Goal: Task Accomplishment & Management: Use online tool/utility

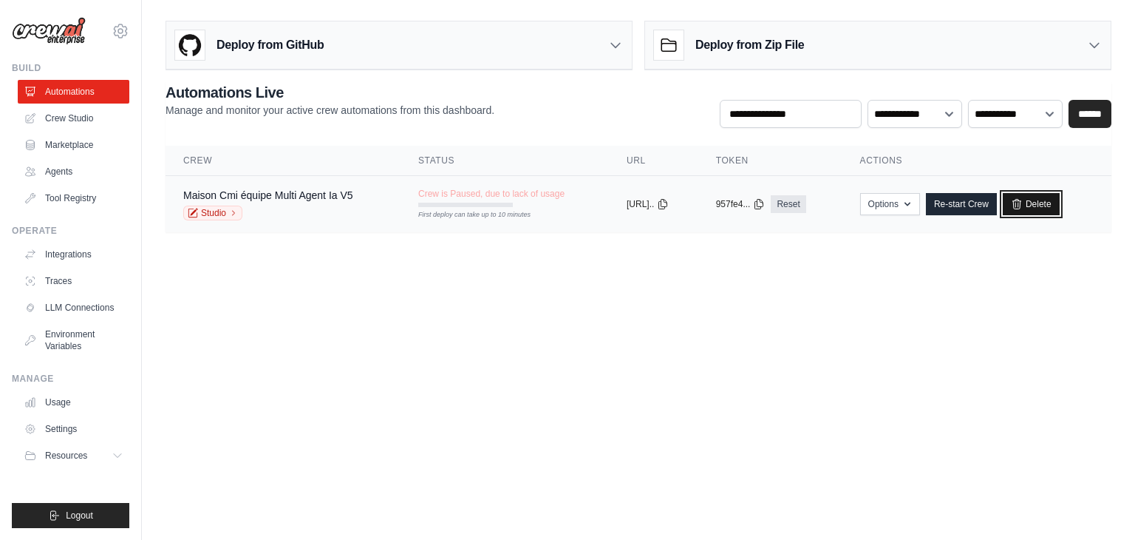
click at [1047, 200] on link "Delete" at bounding box center [1031, 204] width 57 height 22
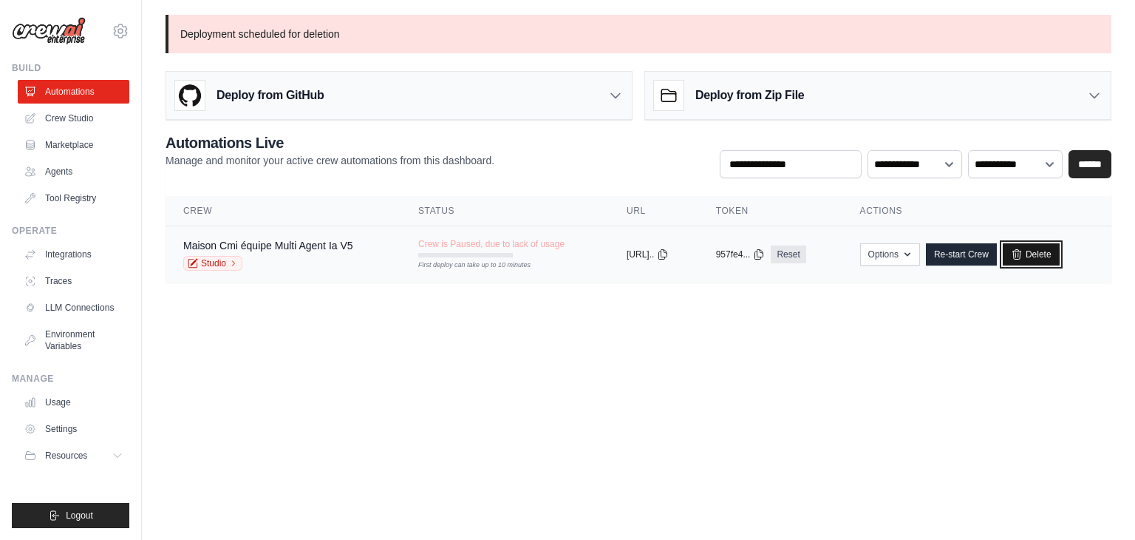
click at [1040, 256] on link "Delete" at bounding box center [1031, 254] width 57 height 22
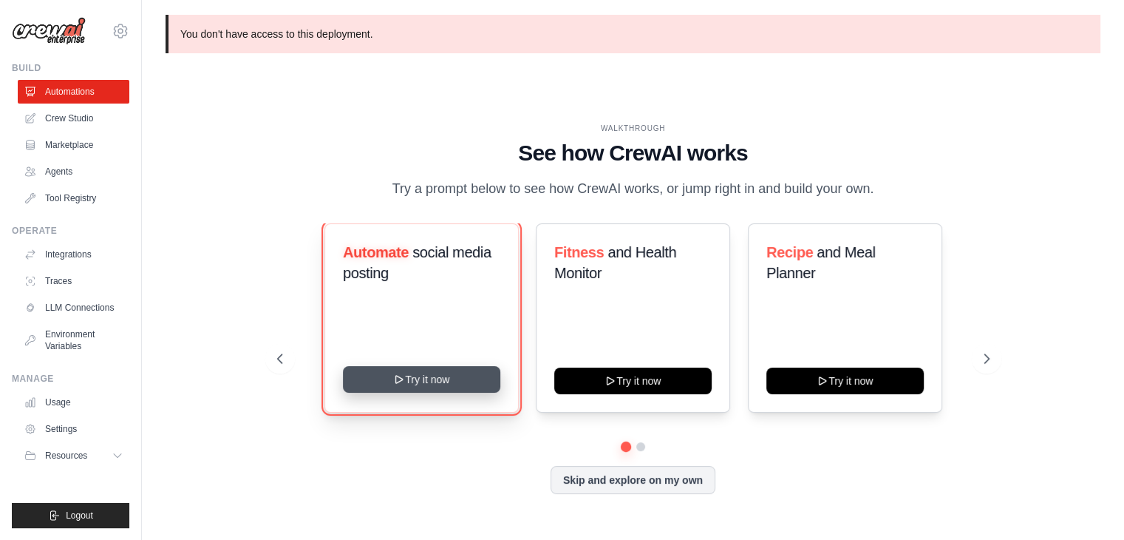
click at [393, 377] on icon at bounding box center [399, 379] width 12 height 12
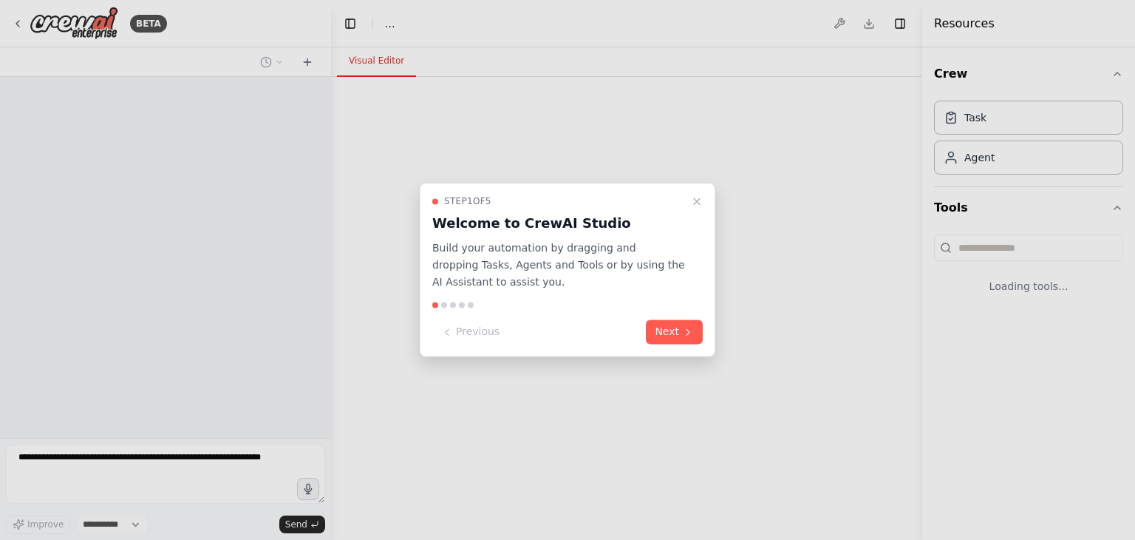
select select "****"
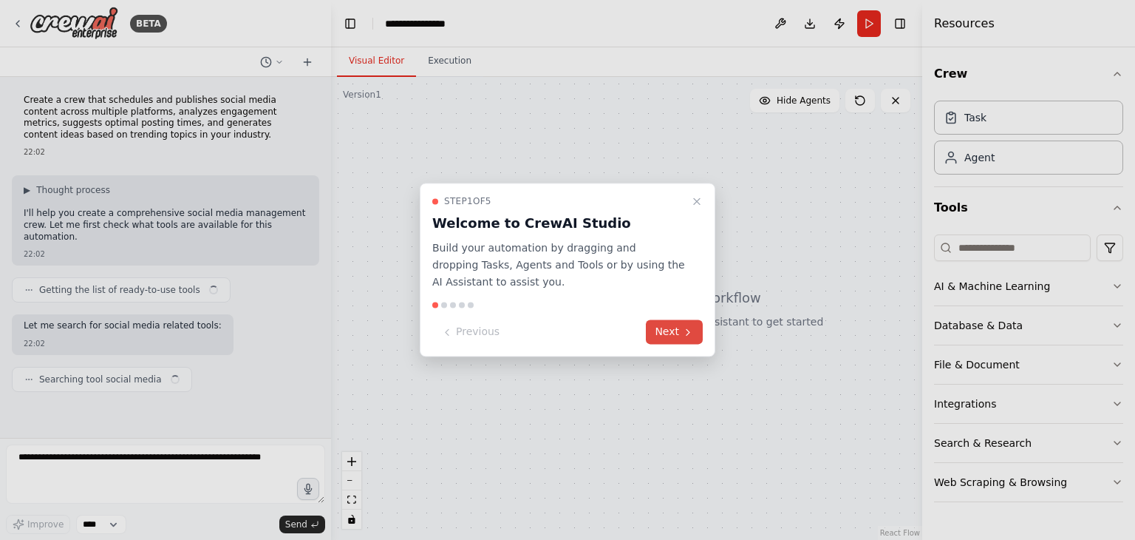
scroll to position [80, 0]
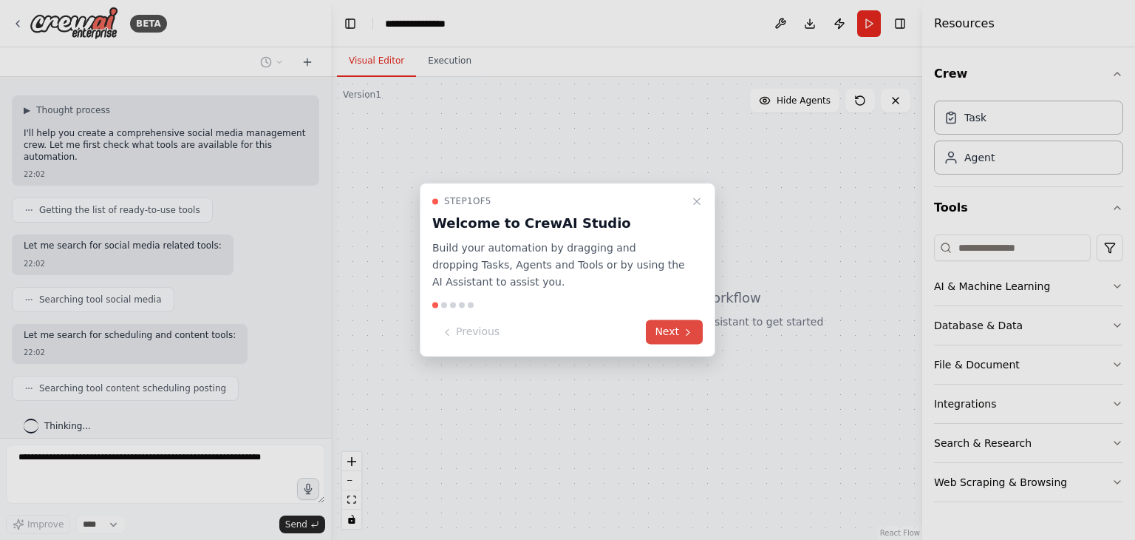
click at [671, 333] on button "Next" at bounding box center [674, 332] width 57 height 24
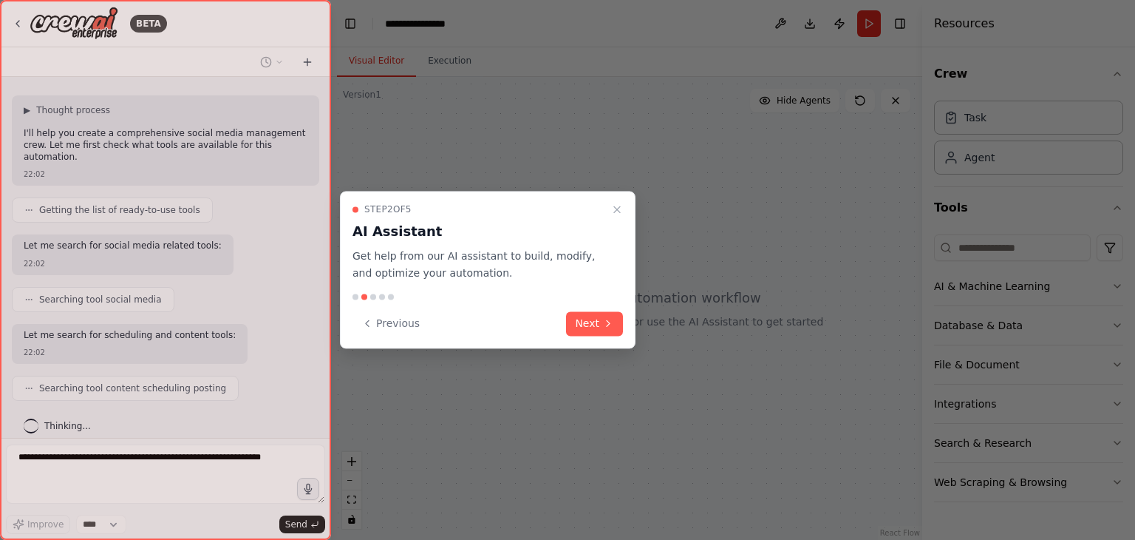
scroll to position [169, 0]
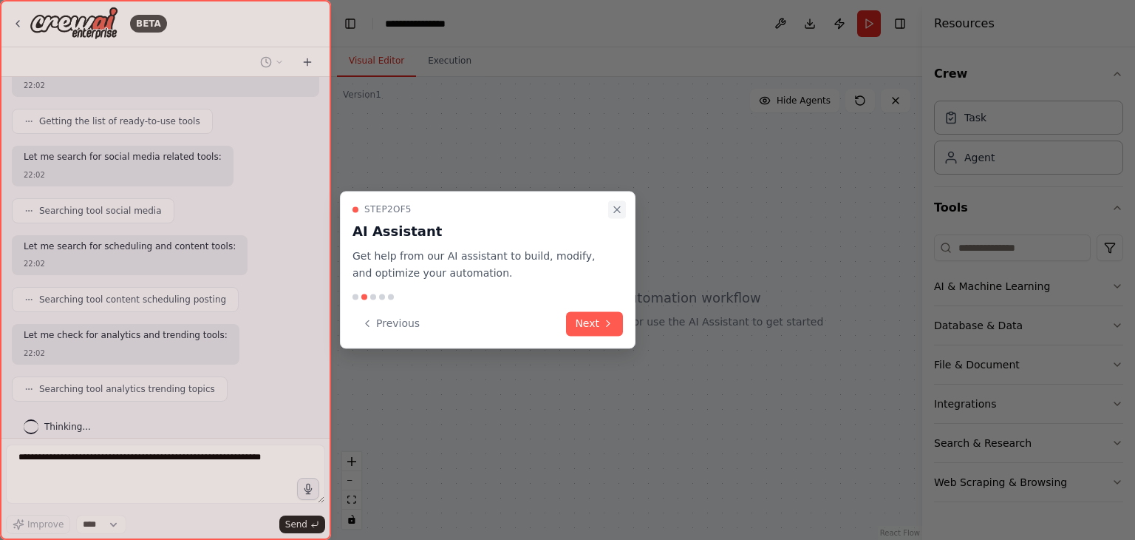
click at [611, 206] on button "Close walkthrough" at bounding box center [617, 209] width 18 height 18
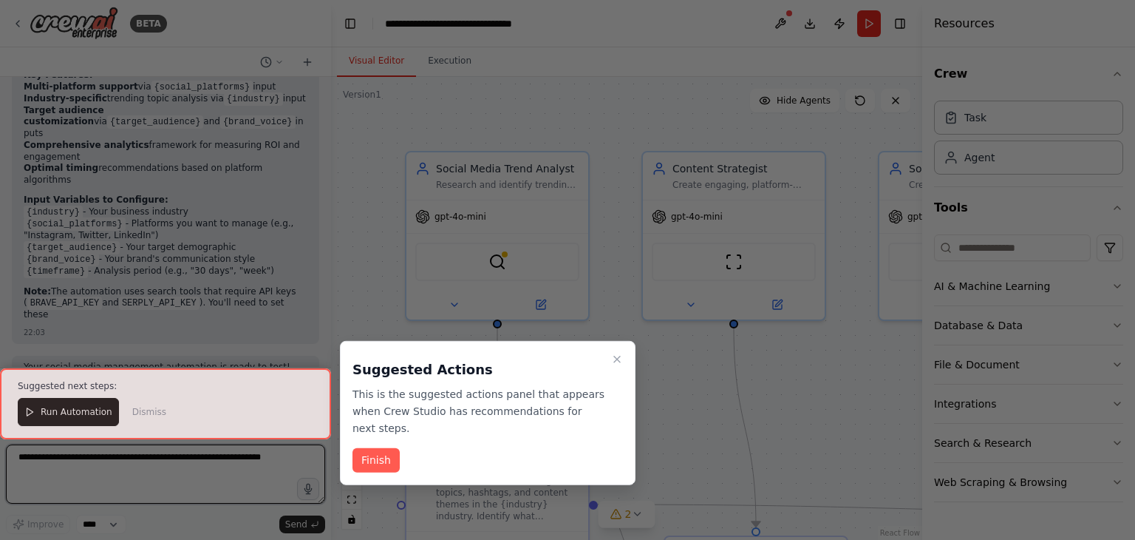
scroll to position [1463, 0]
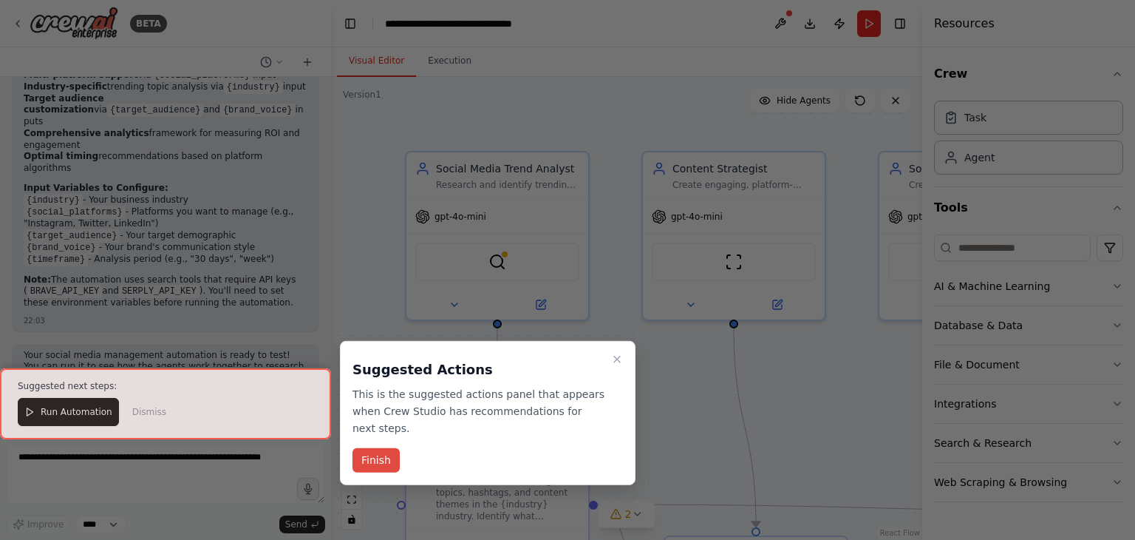
click at [387, 448] on button "Finish" at bounding box center [376, 460] width 47 height 24
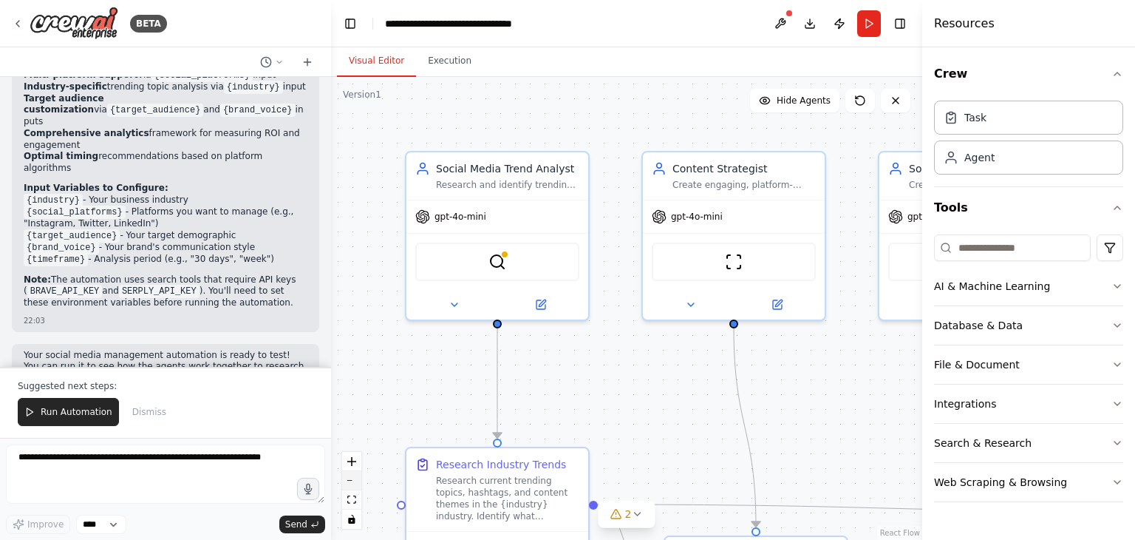
click at [349, 478] on button "zoom out" at bounding box center [351, 480] width 19 height 19
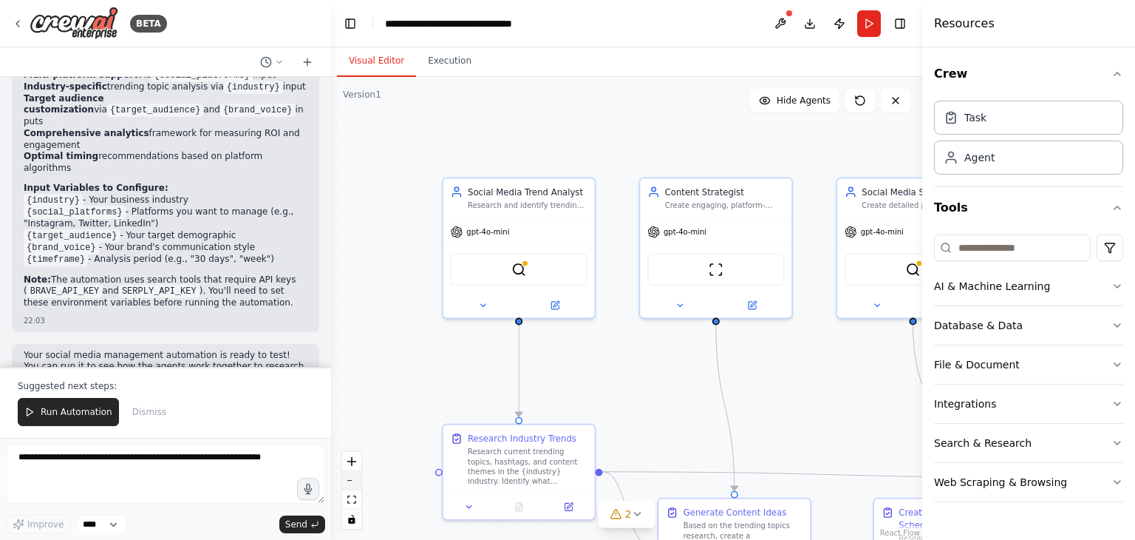
click at [349, 478] on button "zoom out" at bounding box center [351, 480] width 19 height 19
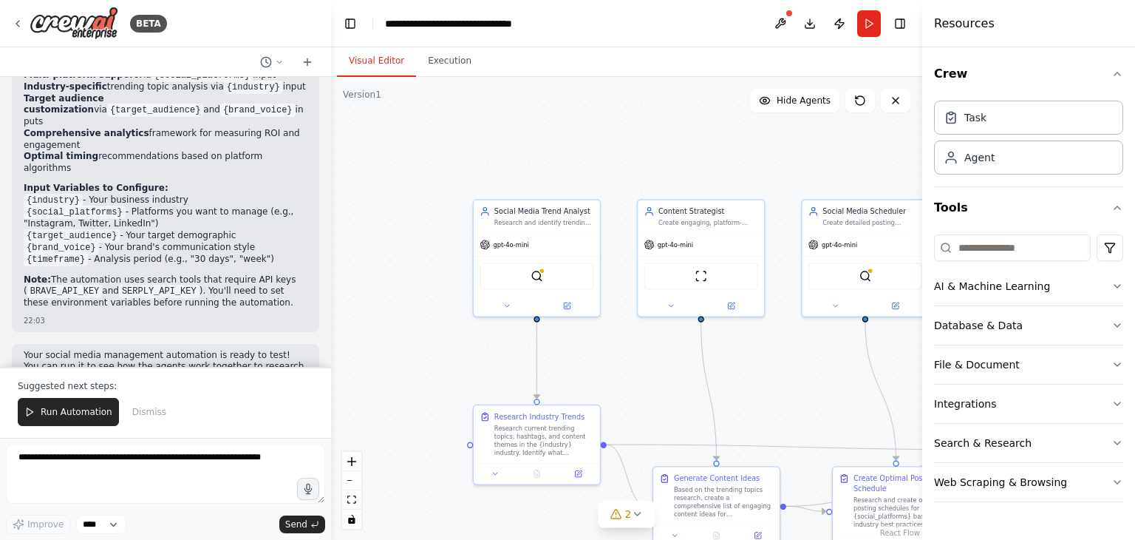
click at [825, 55] on div "Visual Editor Execution" at bounding box center [626, 62] width 591 height 30
click at [965, 294] on button "AI & Machine Learning" at bounding box center [1028, 286] width 189 height 38
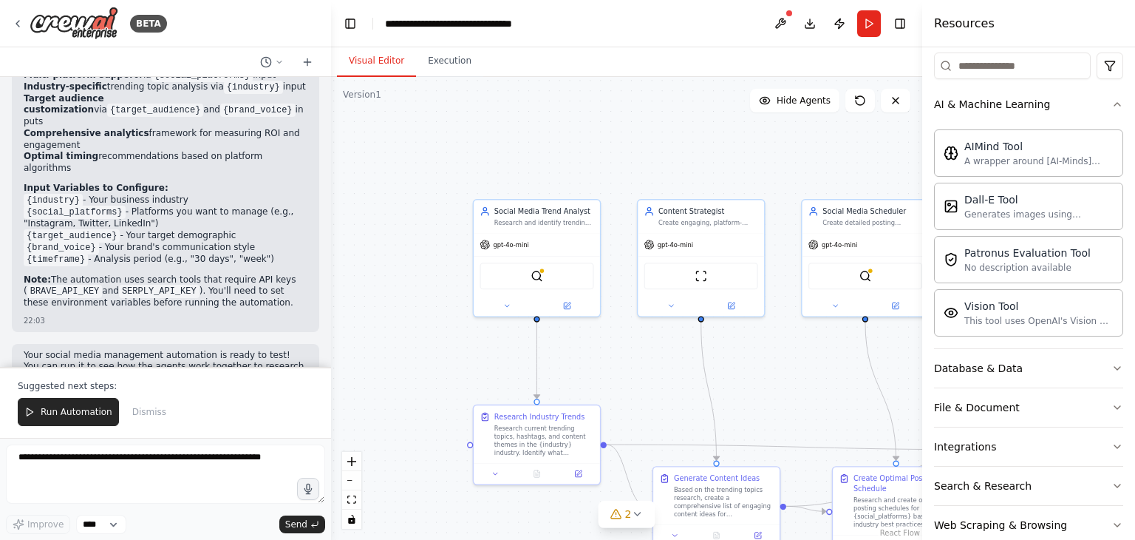
scroll to position [208, 0]
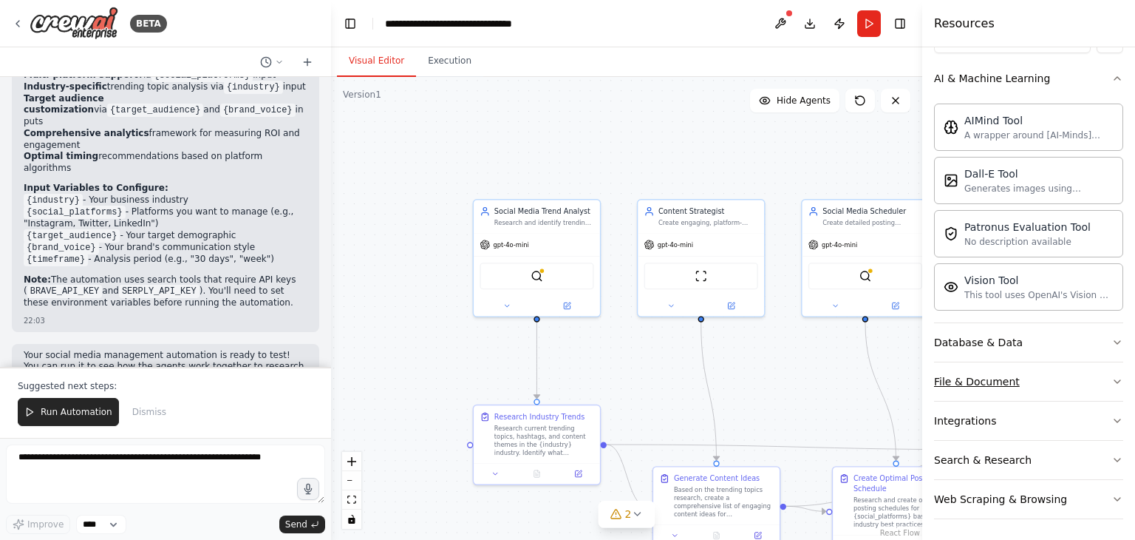
click at [982, 387] on button "File & Document" at bounding box center [1028, 381] width 189 height 38
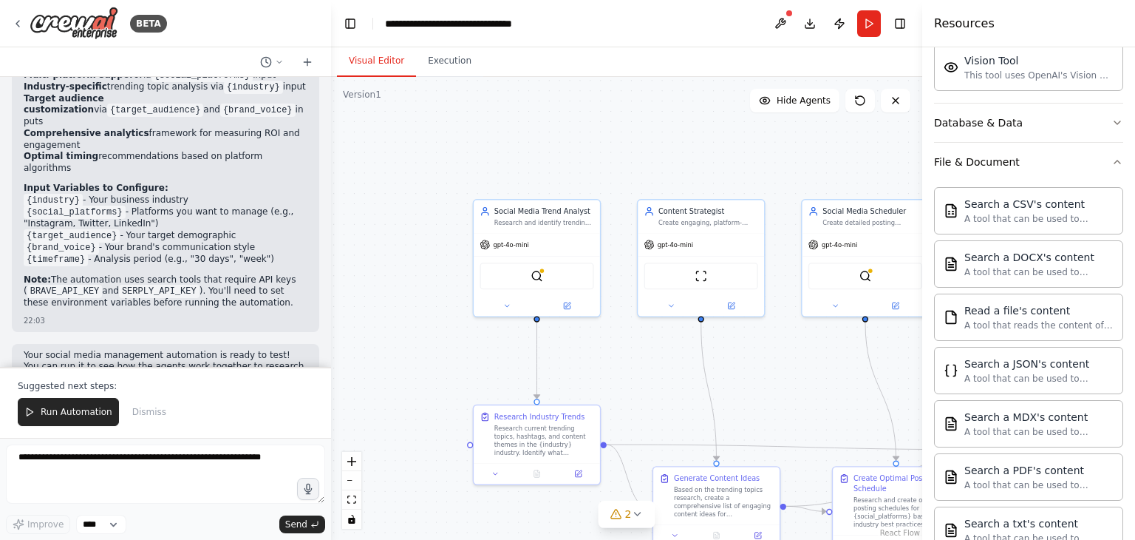
scroll to position [643, 0]
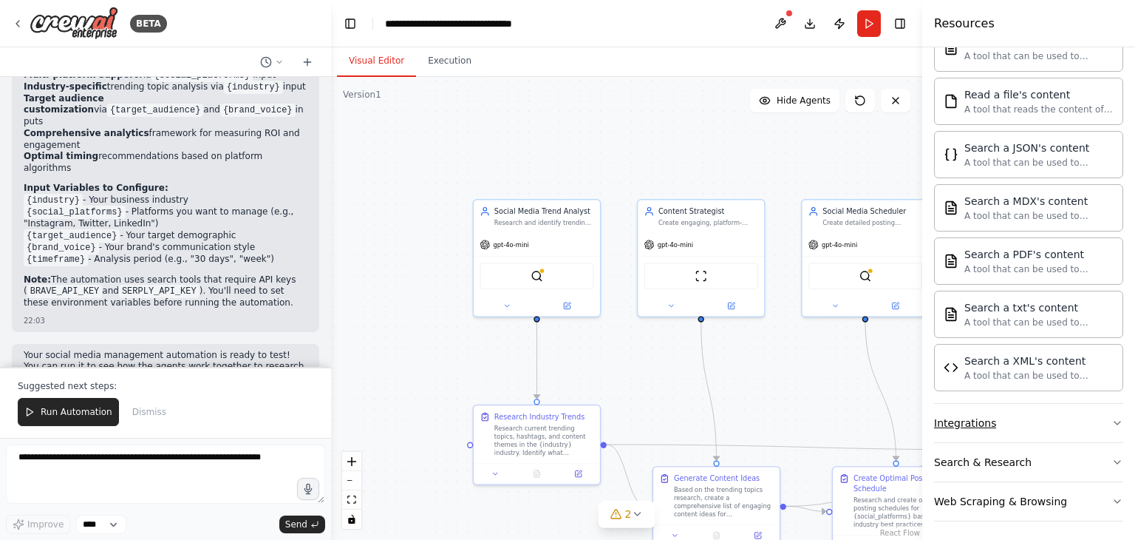
click at [974, 419] on div "Integrations" at bounding box center [965, 422] width 62 height 15
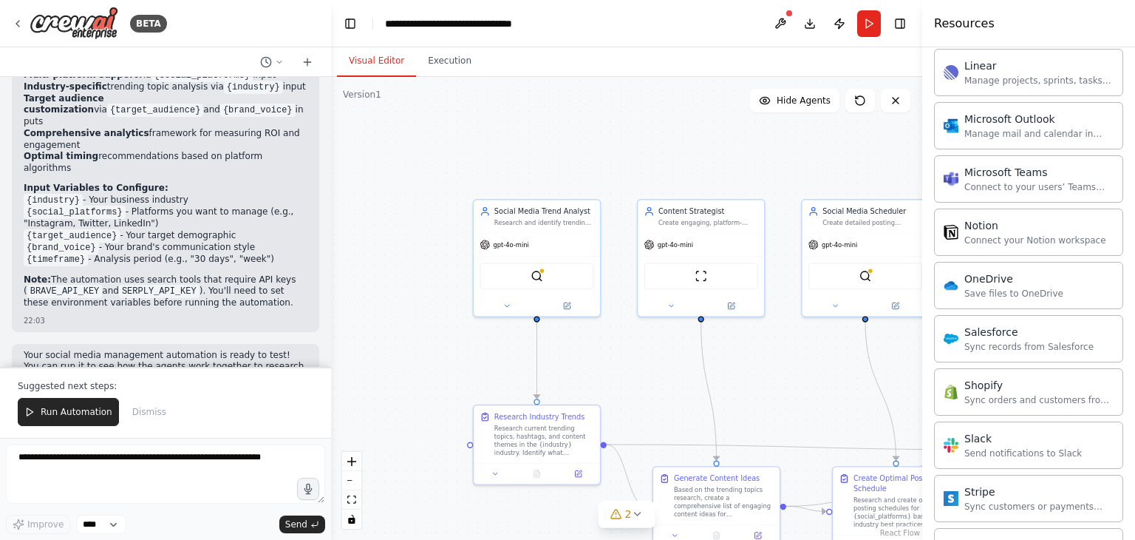
scroll to position [1767, 0]
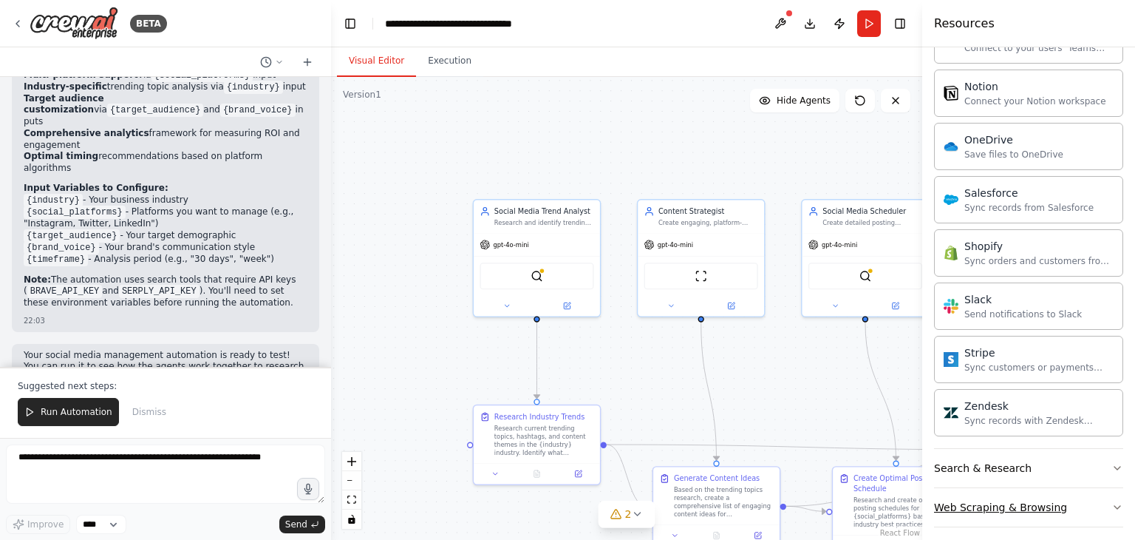
click at [967, 500] on div "Web Scraping & Browsing" at bounding box center [1000, 507] width 133 height 15
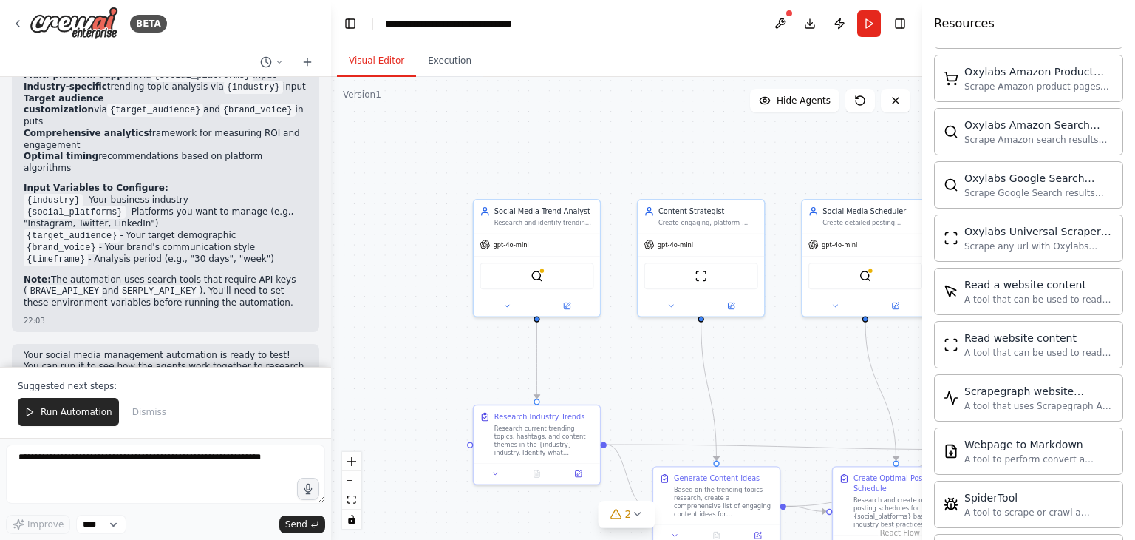
scroll to position [2572, 0]
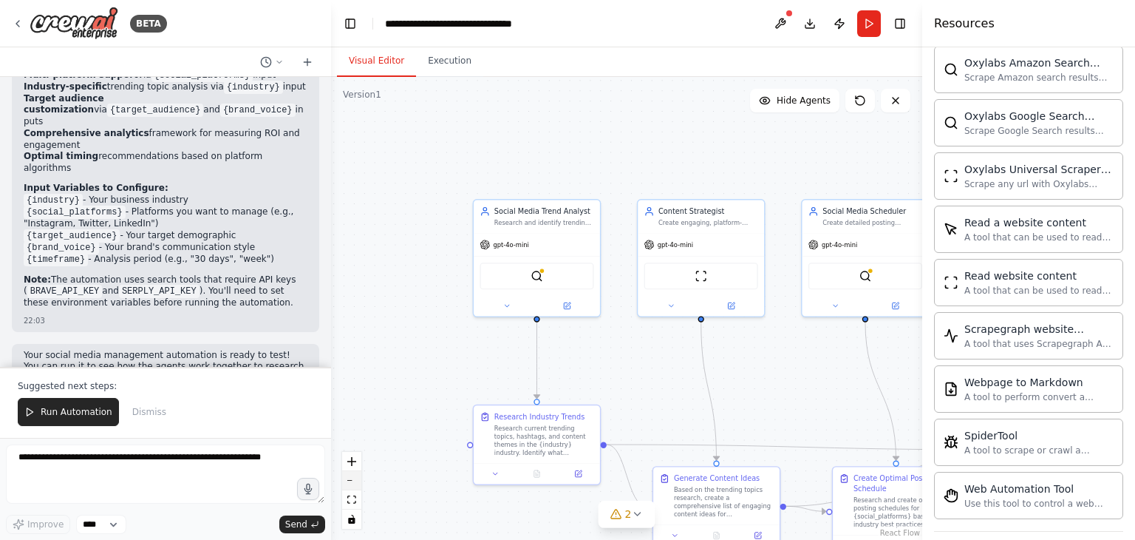
click at [348, 483] on button "zoom out" at bounding box center [351, 480] width 19 height 19
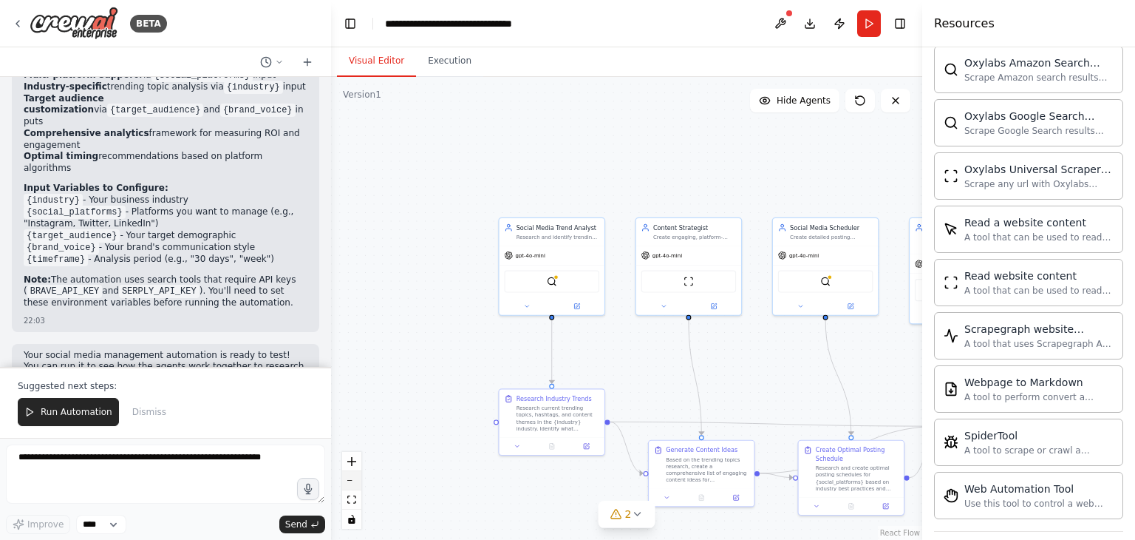
click at [348, 483] on button "zoom out" at bounding box center [351, 480] width 19 height 19
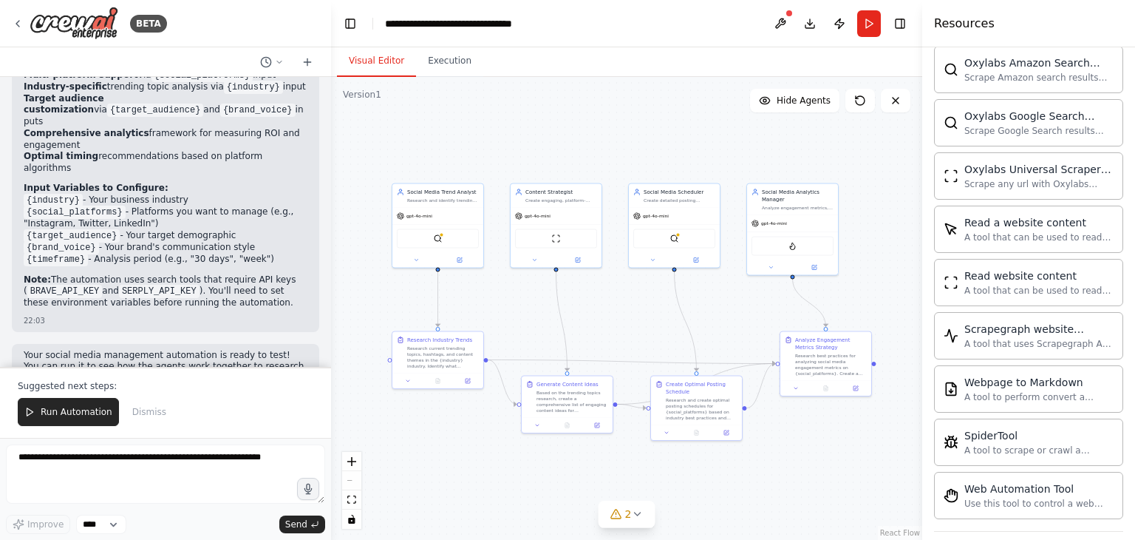
drag, startPoint x: 798, startPoint y: 175, endPoint x: 673, endPoint y: 129, distance: 132.6
click at [673, 129] on div ".deletable-edge-delete-btn { width: 20px; height: 20px; border: 0px solid #ffff…" at bounding box center [626, 308] width 591 height 463
click at [356, 458] on icon "zoom in" at bounding box center [351, 461] width 9 height 9
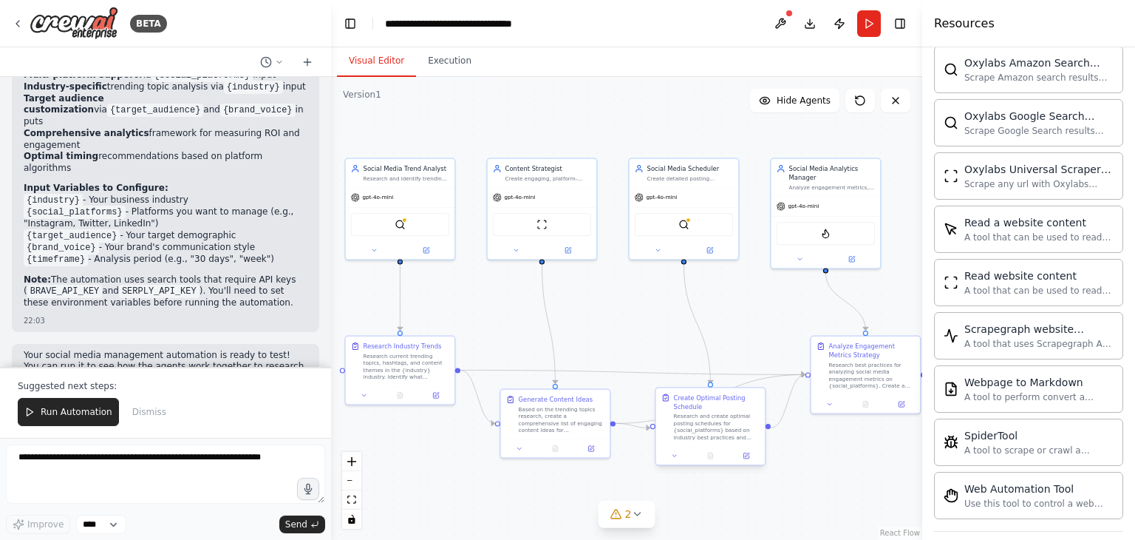
click at [701, 418] on div "Research and create optimal posting schedules for {social_platforms} based on i…" at bounding box center [717, 426] width 86 height 28
click at [675, 459] on button at bounding box center [674, 455] width 30 height 10
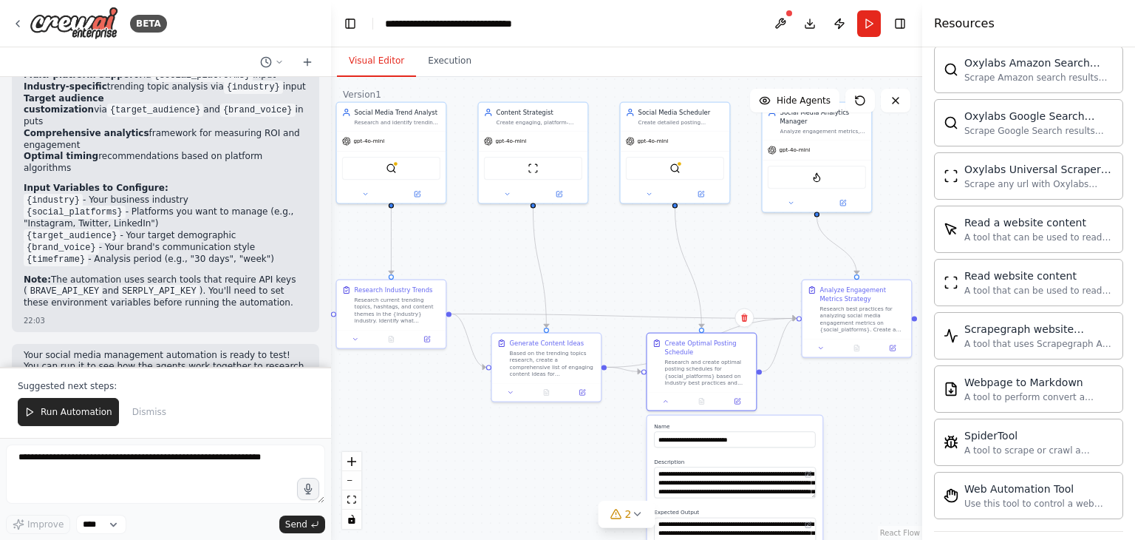
drag, startPoint x: 912, startPoint y: 512, endPoint x: 903, endPoint y: 456, distance: 56.9
click at [903, 456] on div ".deletable-edge-delete-btn { width: 20px; height: 20px; border: 0px solid #ffff…" at bounding box center [626, 308] width 591 height 463
click at [512, 388] on icon at bounding box center [510, 390] width 7 height 7
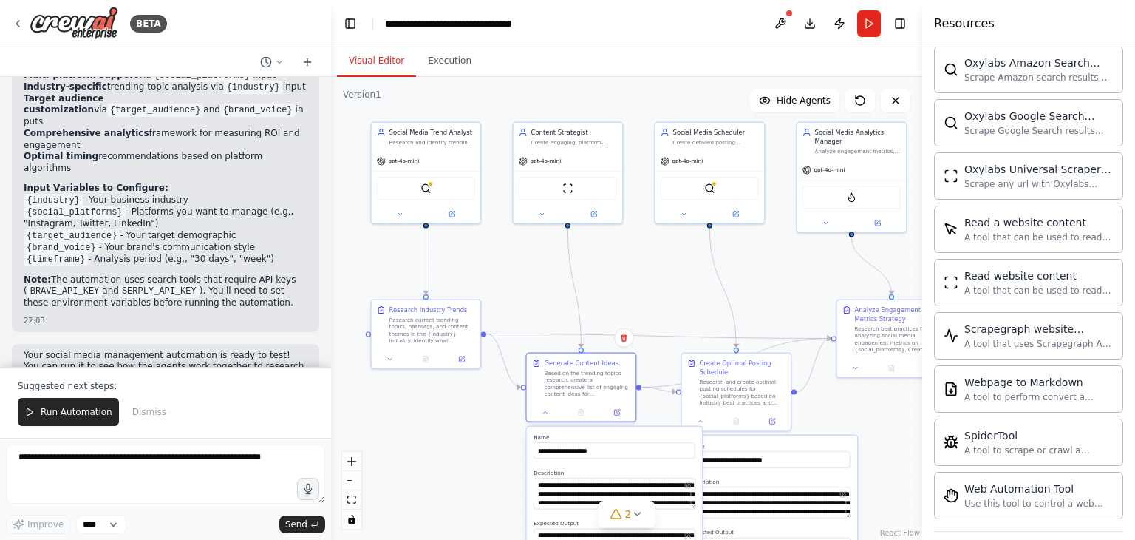
drag, startPoint x: 463, startPoint y: 460, endPoint x: 497, endPoint y: 480, distance: 40.1
click at [497, 480] on div ".deletable-edge-delete-btn { width: 20px; height: 20px; border: 0px solid #ffff…" at bounding box center [626, 308] width 591 height 463
click at [384, 359] on button at bounding box center [390, 357] width 30 height 10
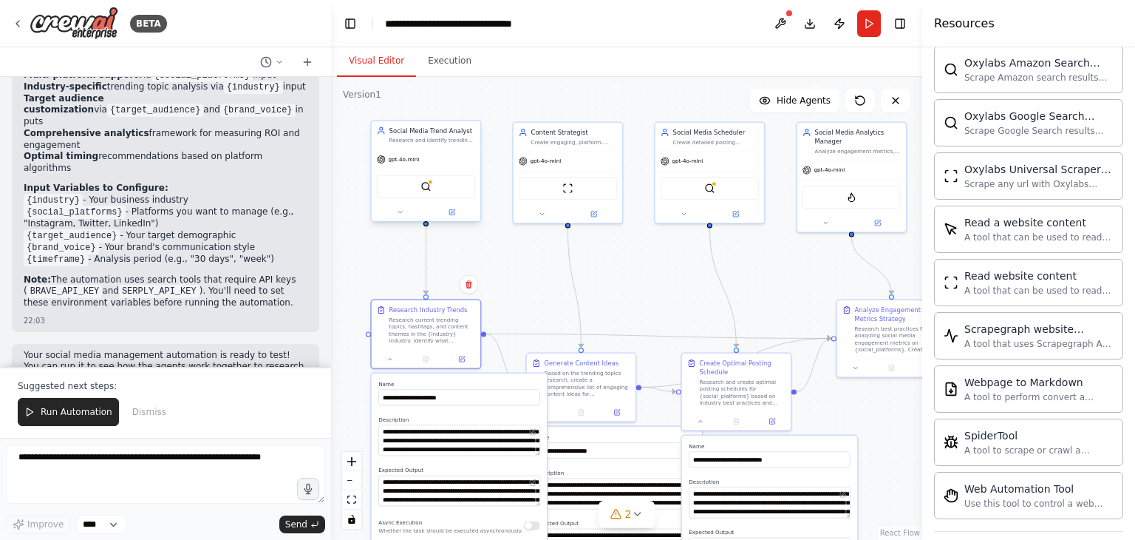
click at [453, 154] on div "gpt-4o-mini" at bounding box center [426, 158] width 109 height 19
click at [390, 214] on button at bounding box center [400, 212] width 50 height 10
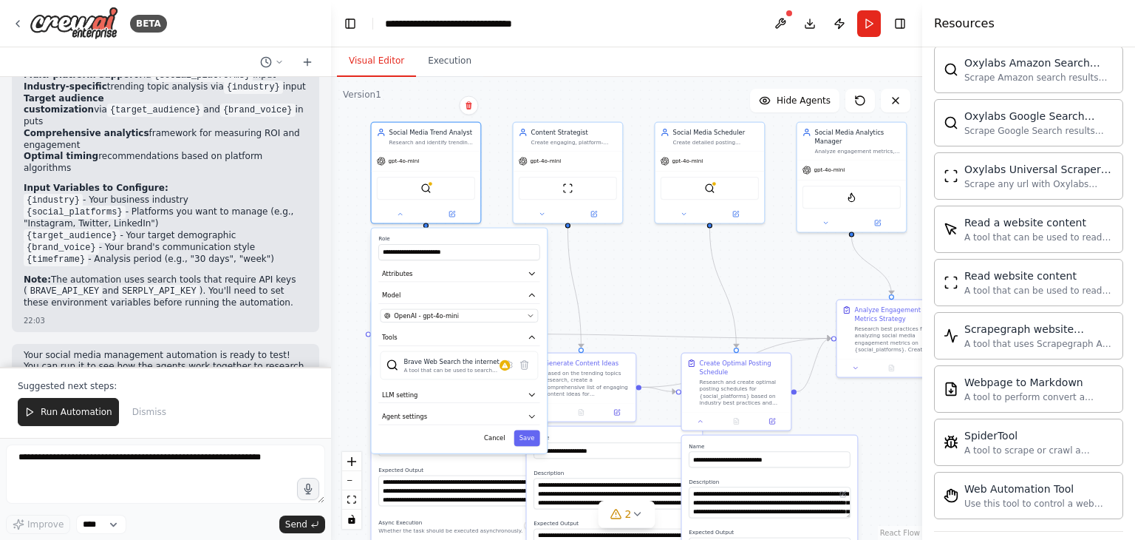
click at [647, 268] on div ".deletable-edge-delete-btn { width: 20px; height: 20px; border: 0px solid #ffff…" at bounding box center [626, 308] width 591 height 463
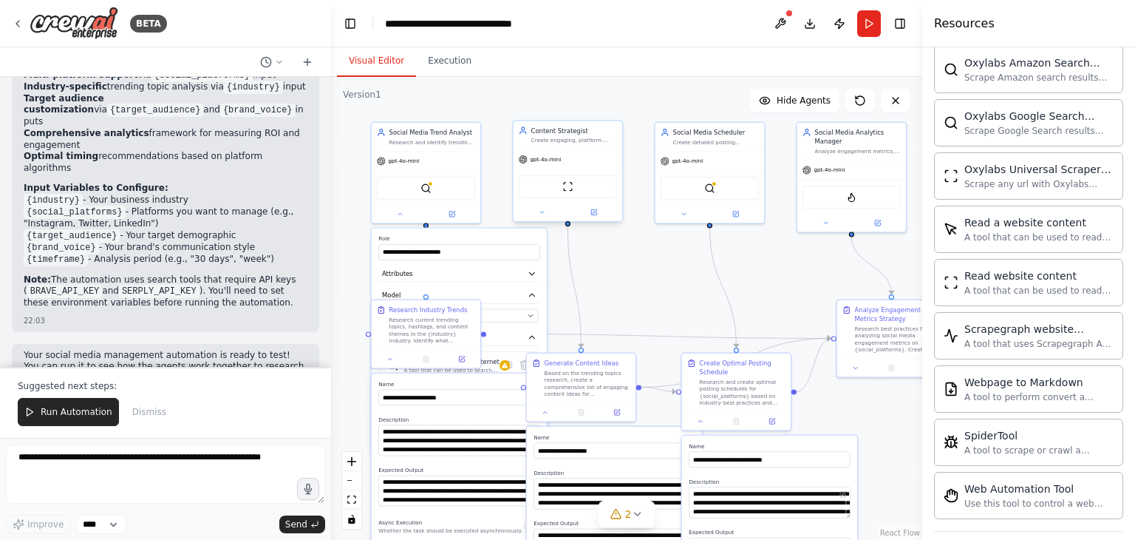
click at [553, 149] on div "gpt-4o-mini ScrapeWebsiteTool" at bounding box center [568, 185] width 109 height 72
click at [532, 214] on button at bounding box center [542, 212] width 50 height 10
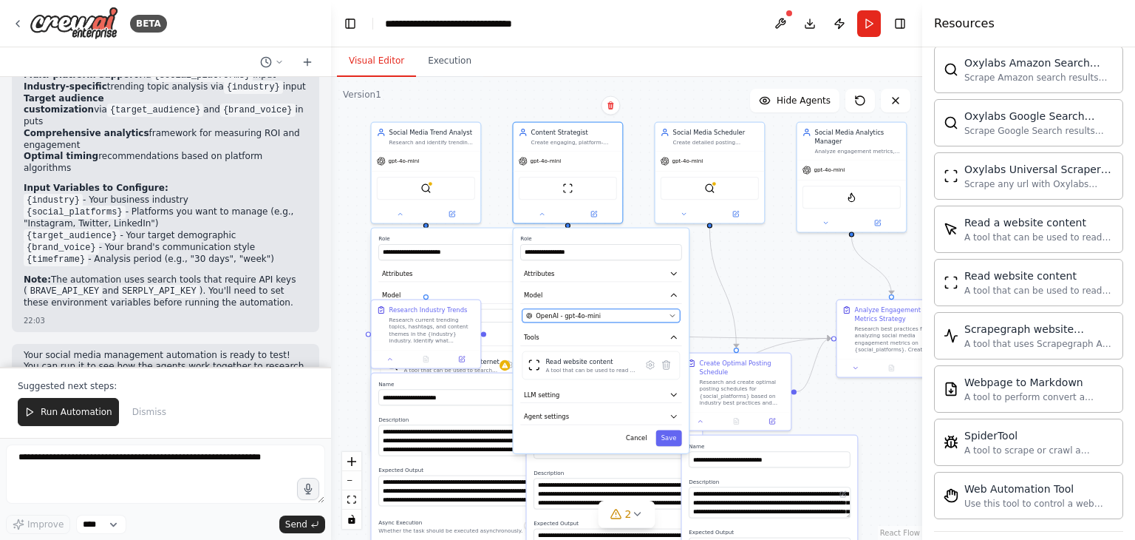
click at [556, 312] on span "OpenAI - gpt-4o-mini" at bounding box center [568, 315] width 65 height 9
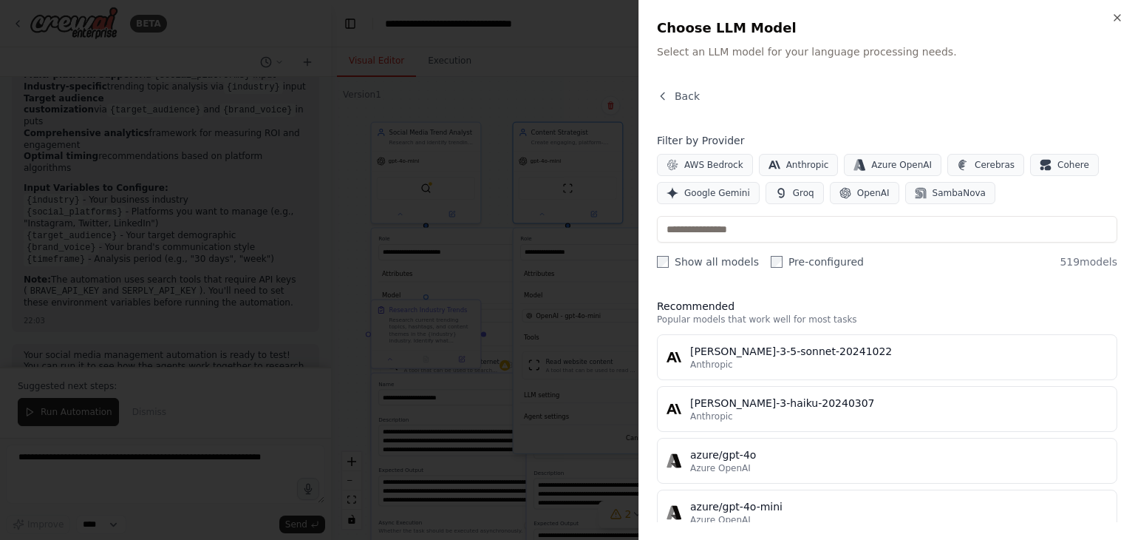
click at [514, 231] on div at bounding box center [567, 270] width 1135 height 540
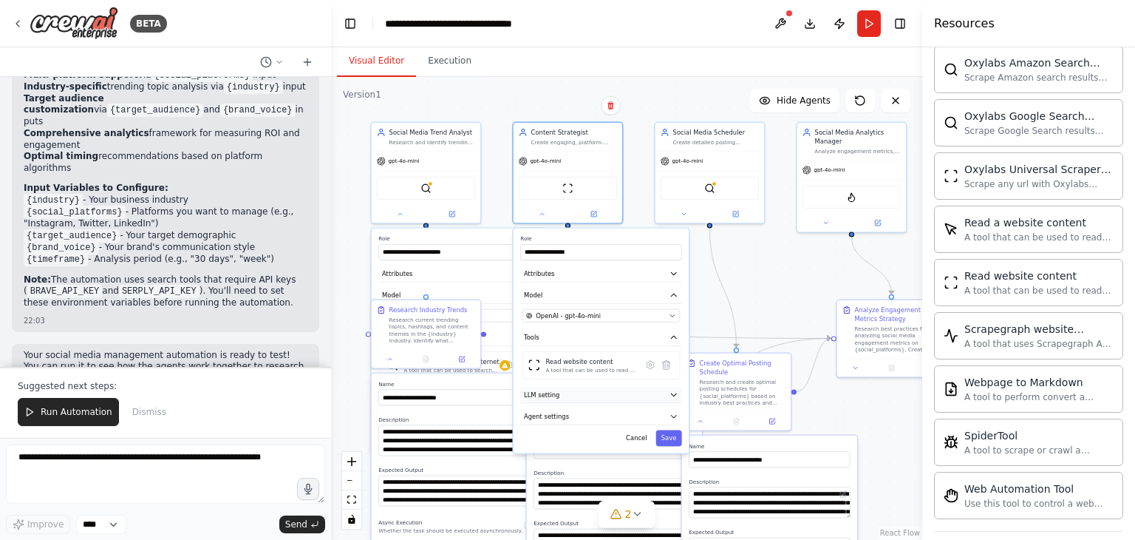
click at [569, 390] on button "LLM setting" at bounding box center [600, 395] width 161 height 16
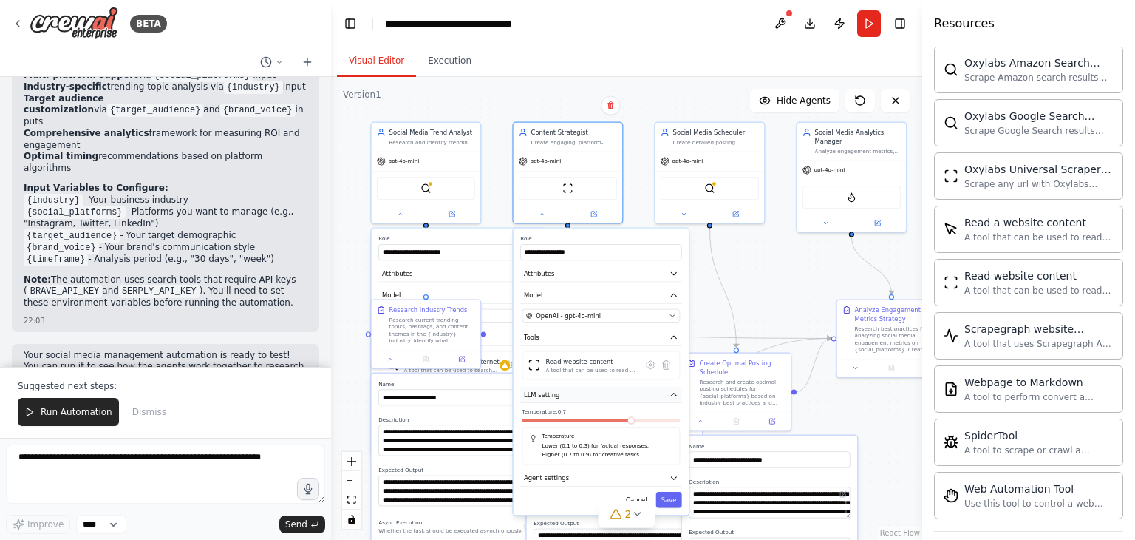
click at [569, 390] on button "LLM setting" at bounding box center [600, 395] width 161 height 16
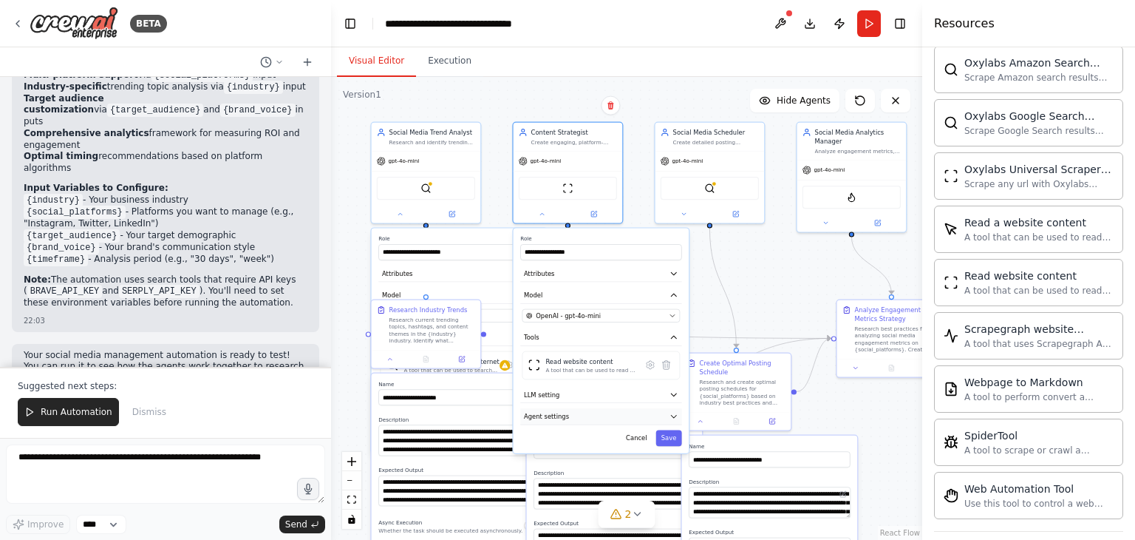
click at [564, 421] on button "Agent settings" at bounding box center [600, 416] width 161 height 16
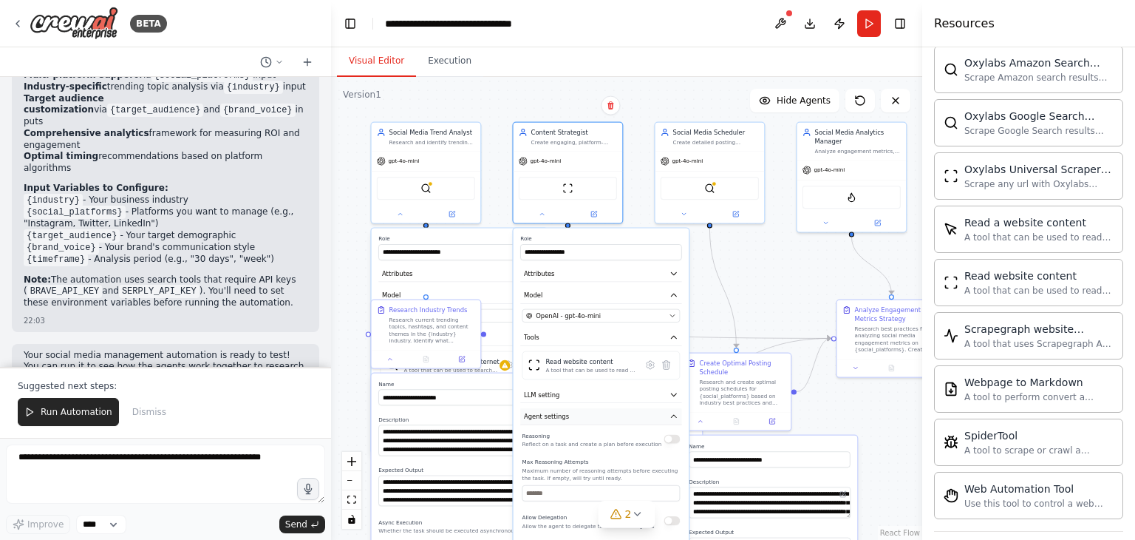
click at [564, 421] on button "Agent settings" at bounding box center [600, 416] width 161 height 16
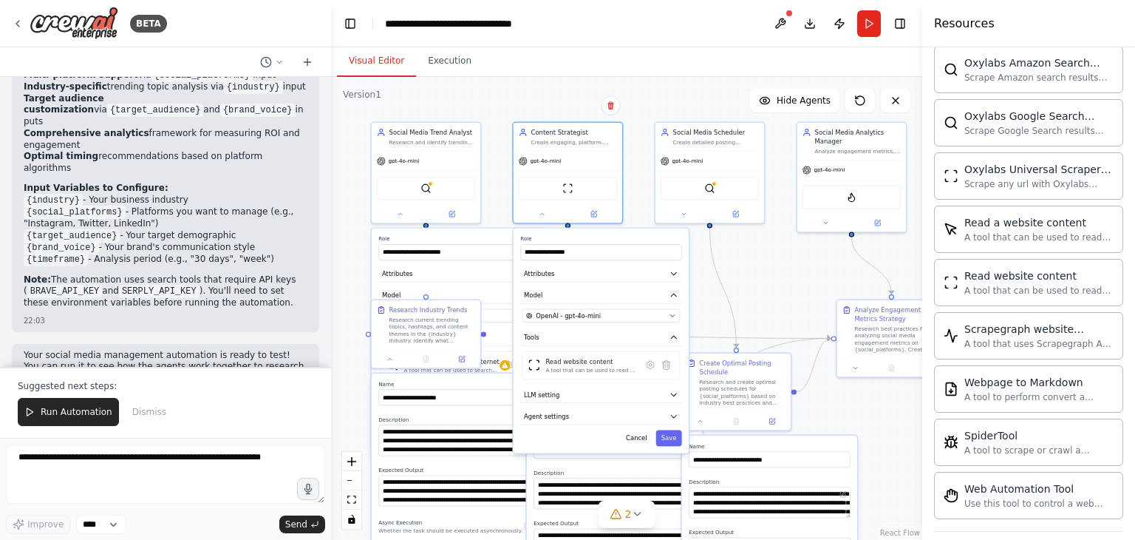
click at [752, 274] on div ".deletable-edge-delete-btn { width: 20px; height: 20px; border: 0px solid #ffff…" at bounding box center [626, 308] width 591 height 463
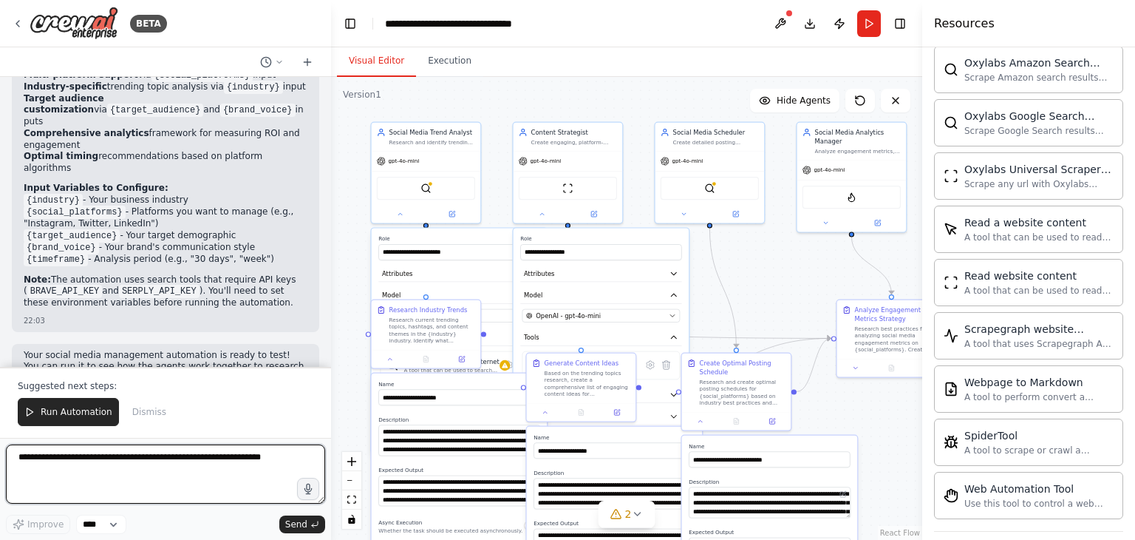
click at [166, 463] on textarea at bounding box center [165, 473] width 319 height 59
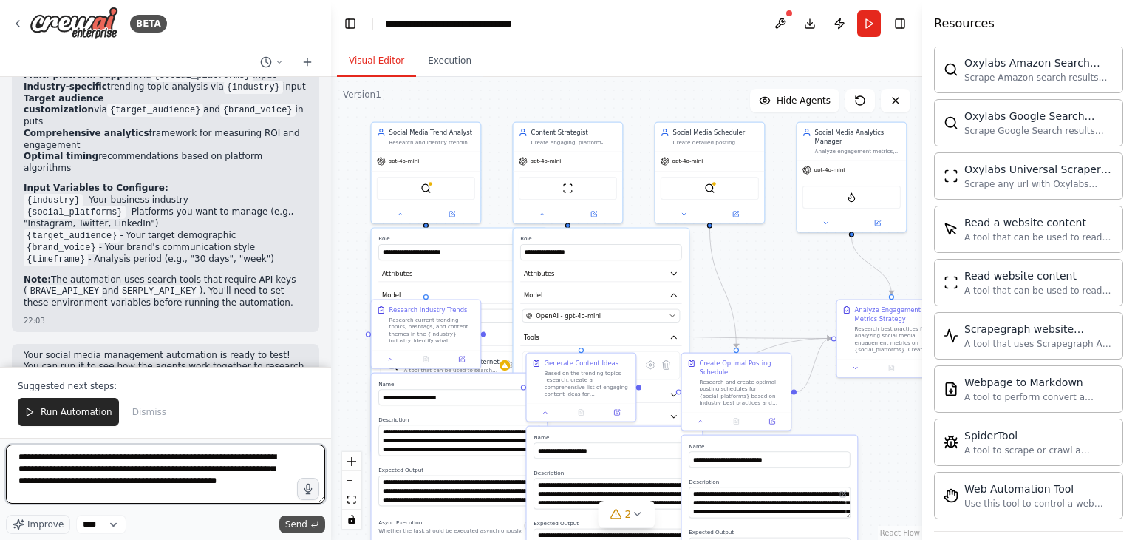
type textarea "**********"
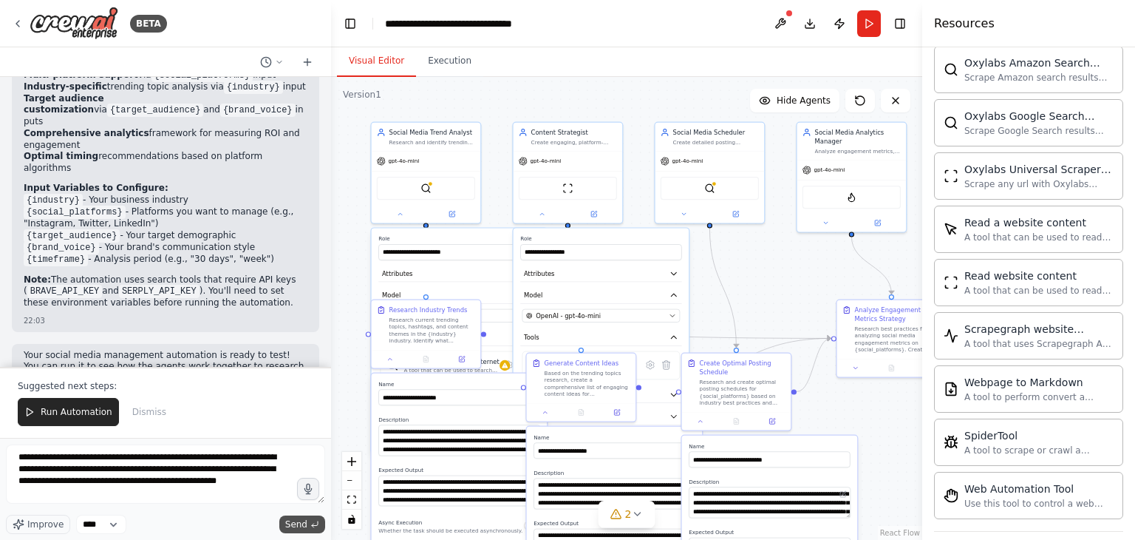
click at [298, 524] on span "Send" at bounding box center [296, 524] width 22 height 12
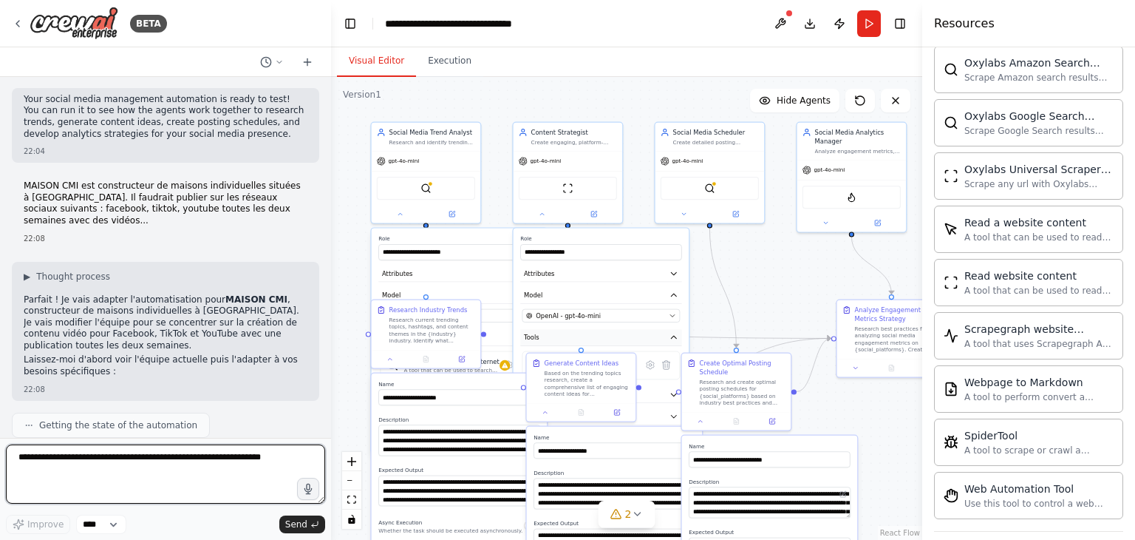
scroll to position [1730, 0]
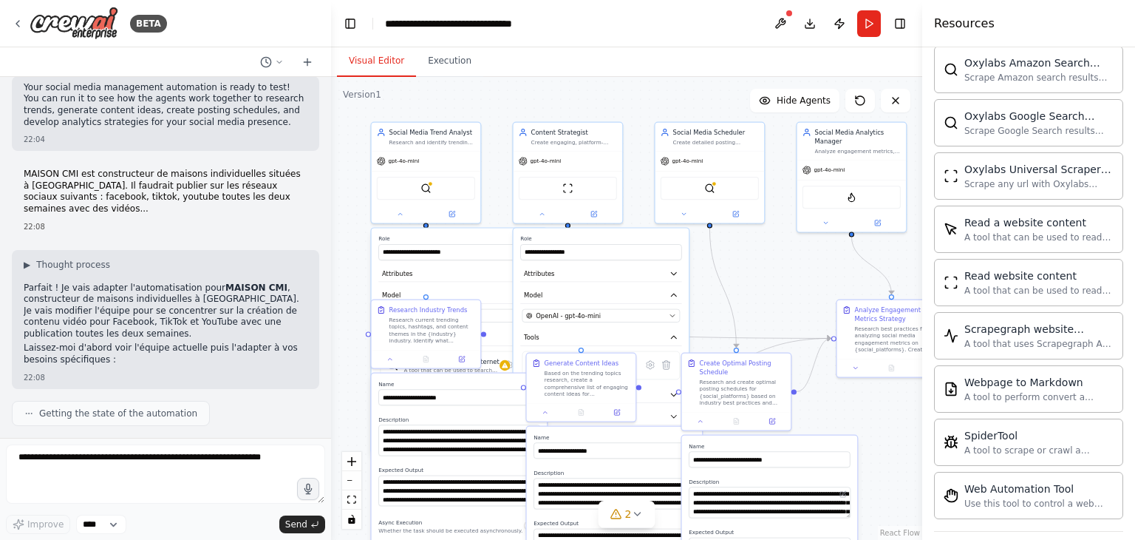
click at [1121, 497] on div "Crew Task Agent Tools AI & Machine Learning AIMind Tool A wrapper around [AI-Mi…" at bounding box center [1029, 293] width 213 height 492
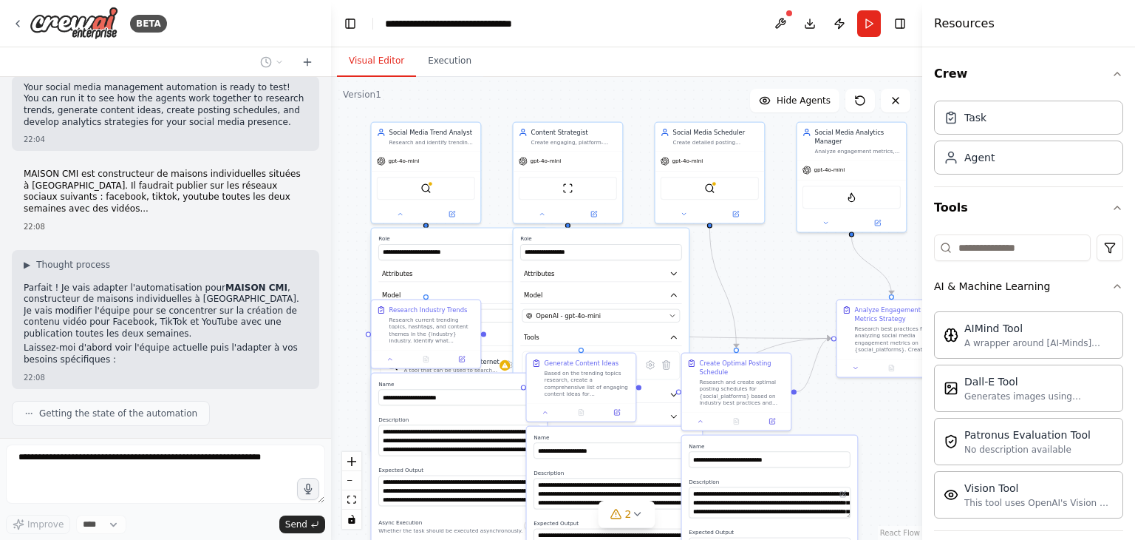
scroll to position [1818, 0]
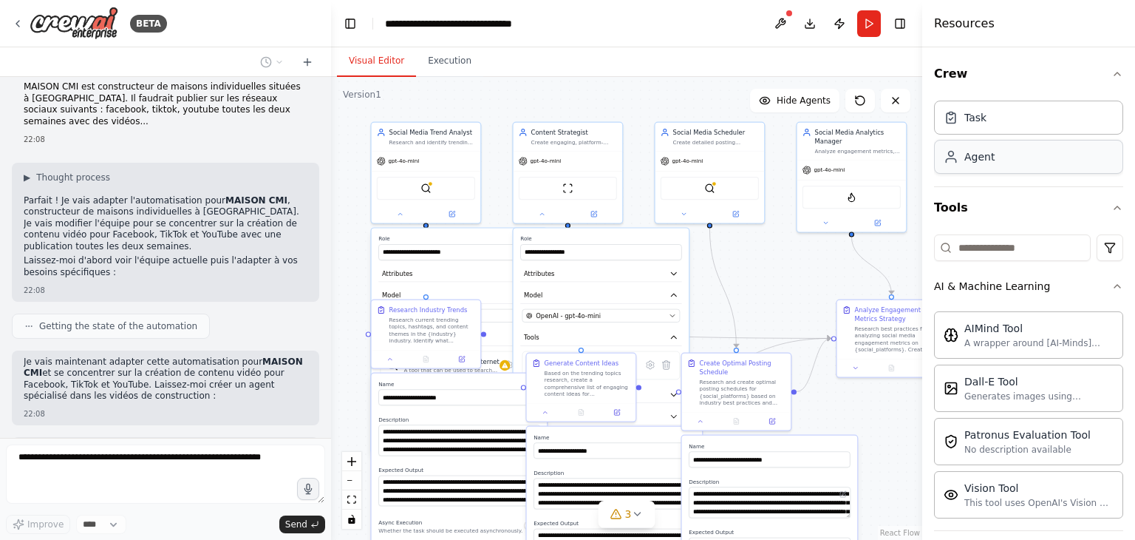
click at [984, 169] on div "Agent" at bounding box center [1028, 157] width 189 height 34
click at [977, 160] on div "Agent" at bounding box center [980, 156] width 30 height 15
click at [979, 124] on div "Task" at bounding box center [1028, 117] width 189 height 34
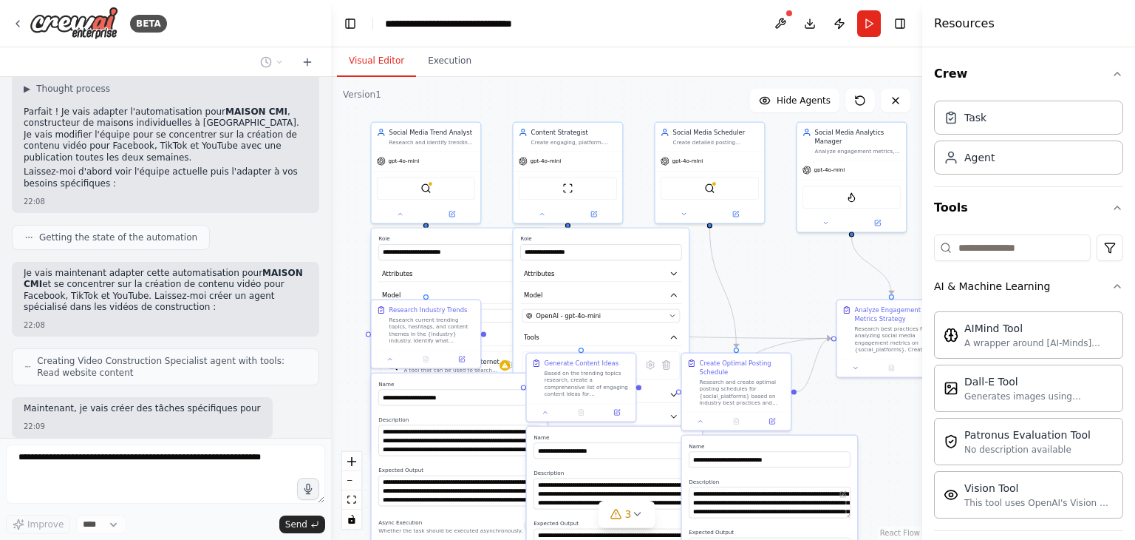
scroll to position [1917, 0]
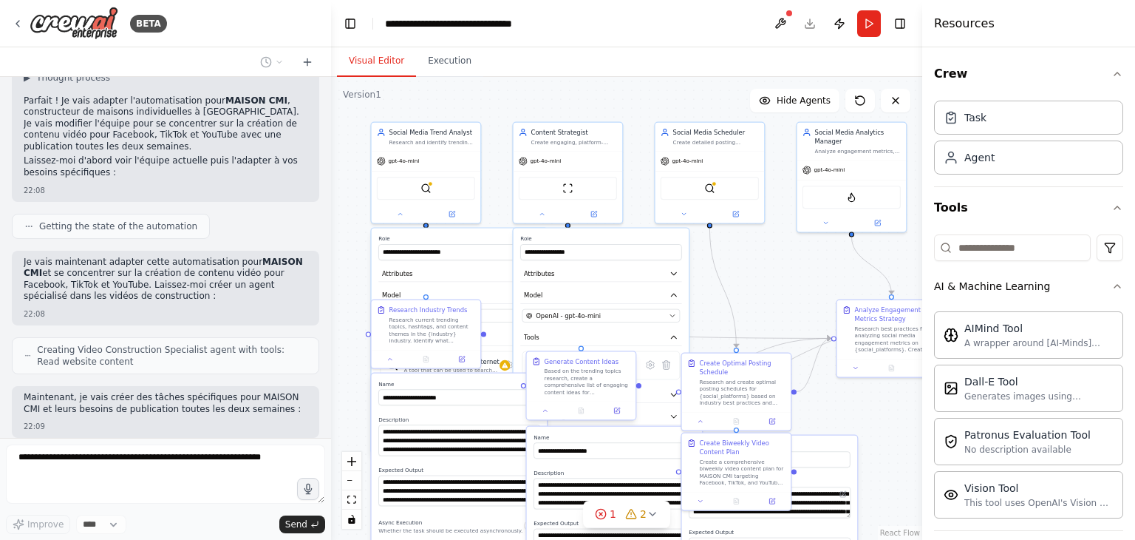
click at [541, 416] on div at bounding box center [581, 410] width 109 height 18
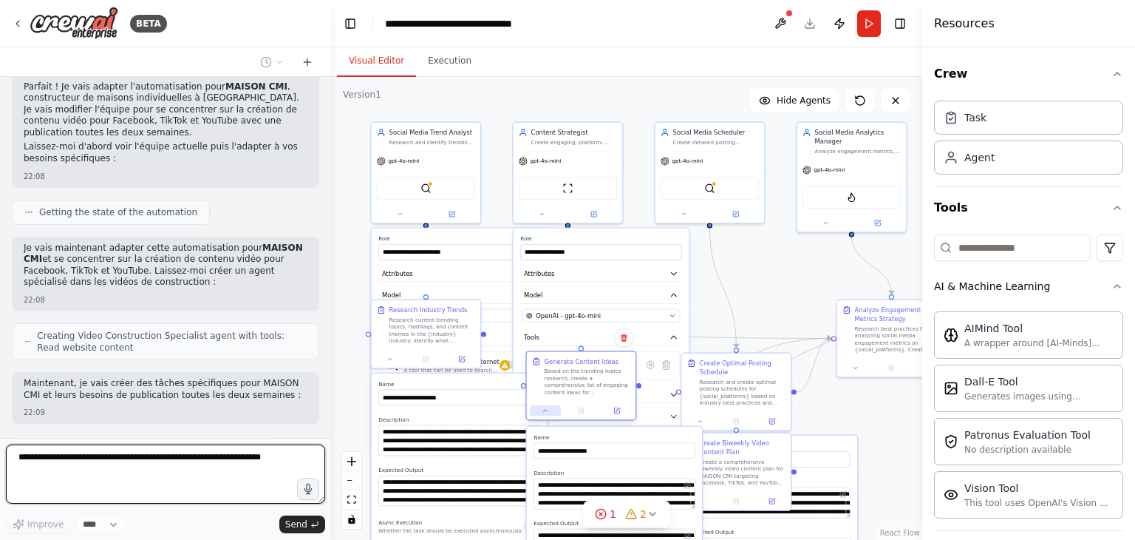
click at [545, 412] on icon at bounding box center [545, 410] width 7 height 7
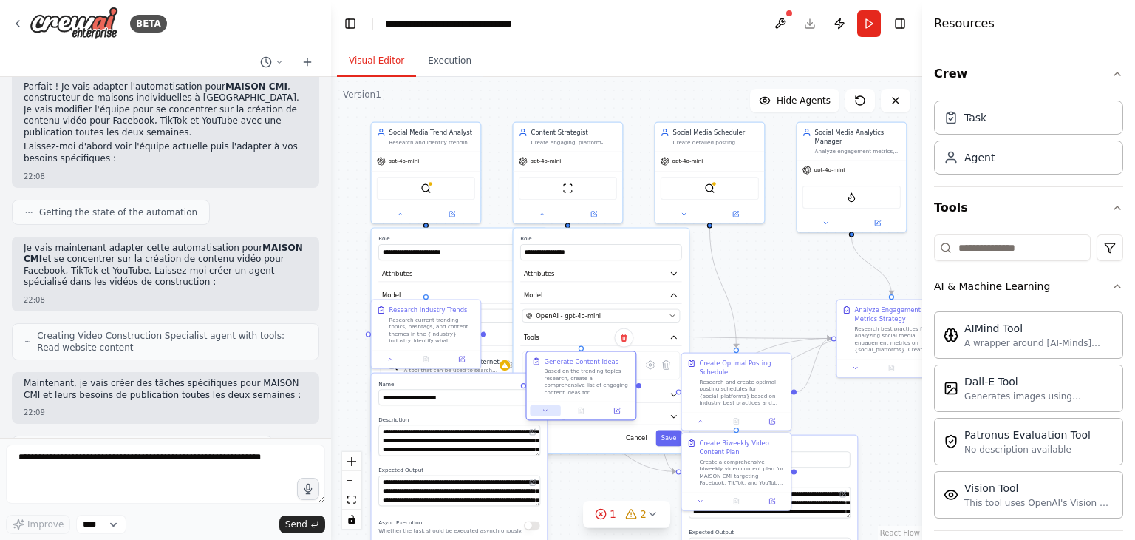
scroll to position [2018, 0]
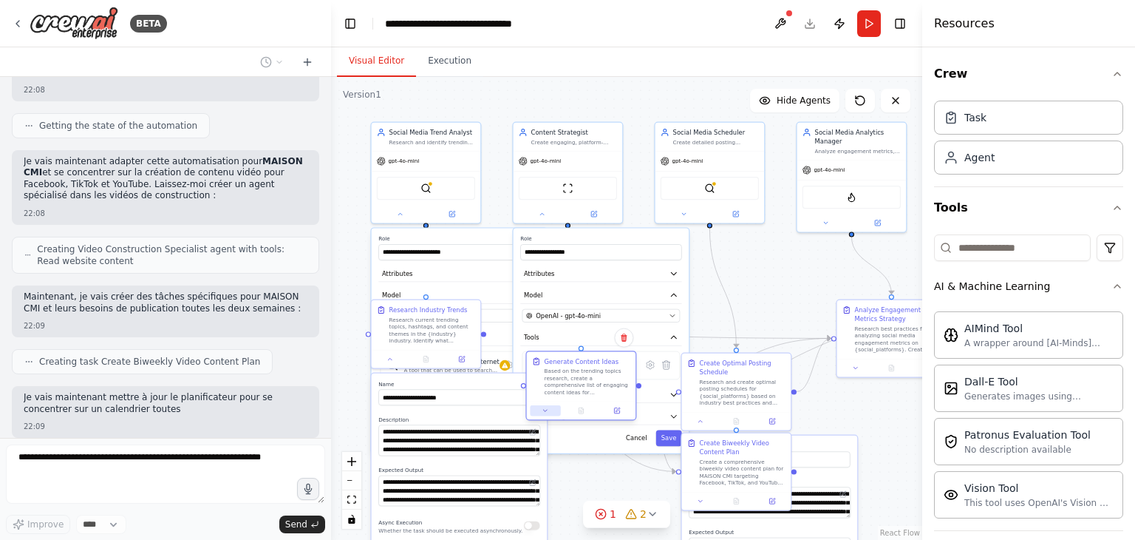
type input "**********"
type textarea "**********"
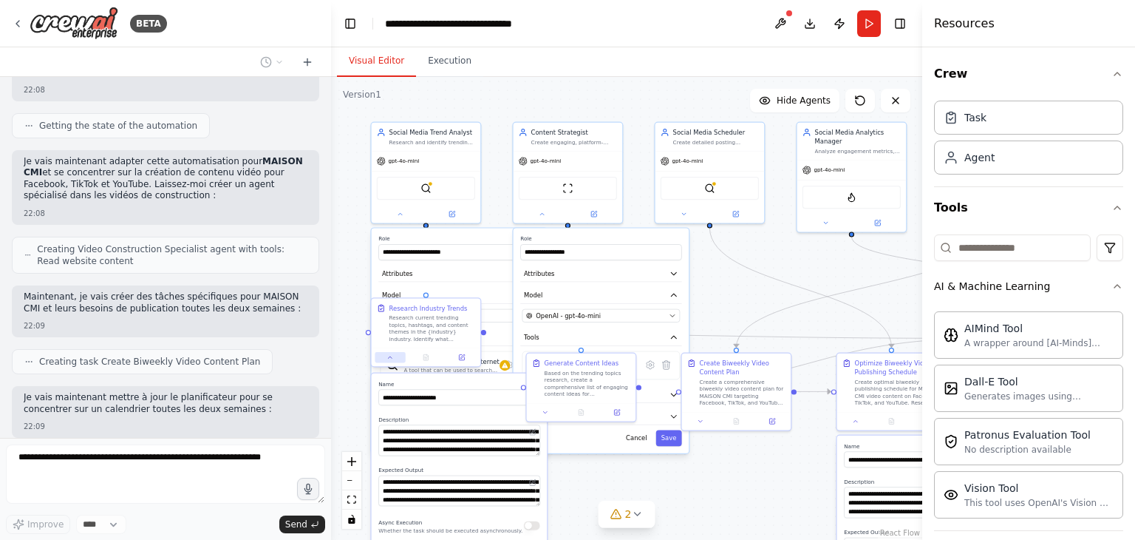
click at [390, 359] on icon at bounding box center [390, 356] width 7 height 7
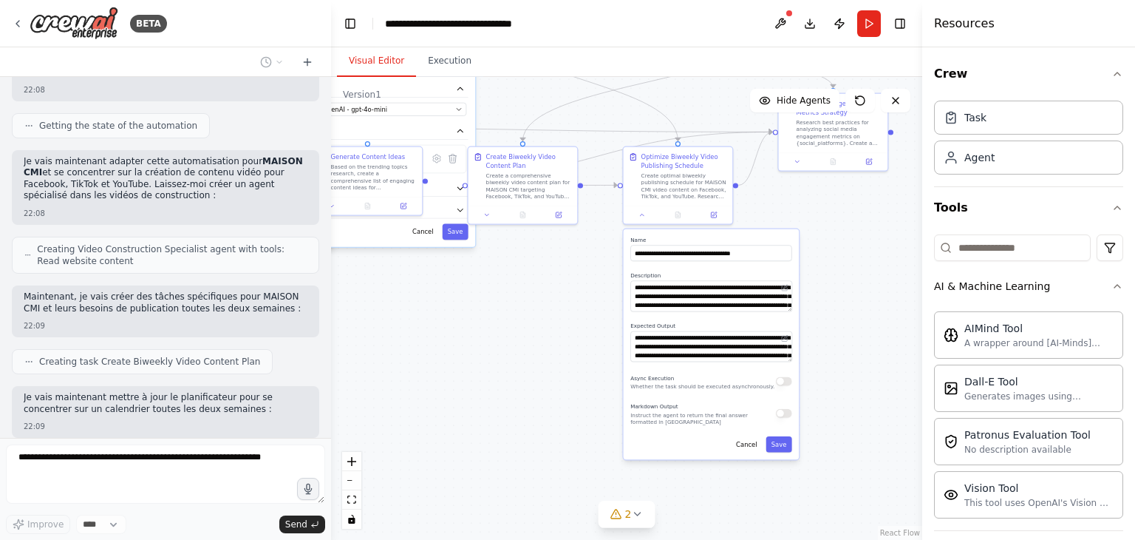
drag, startPoint x: 781, startPoint y: 458, endPoint x: 567, endPoint y: 252, distance: 296.9
click at [567, 252] on div ".deletable-edge-delete-btn { width: 20px; height: 20px; border: 0px solid #ffff…" at bounding box center [626, 308] width 591 height 463
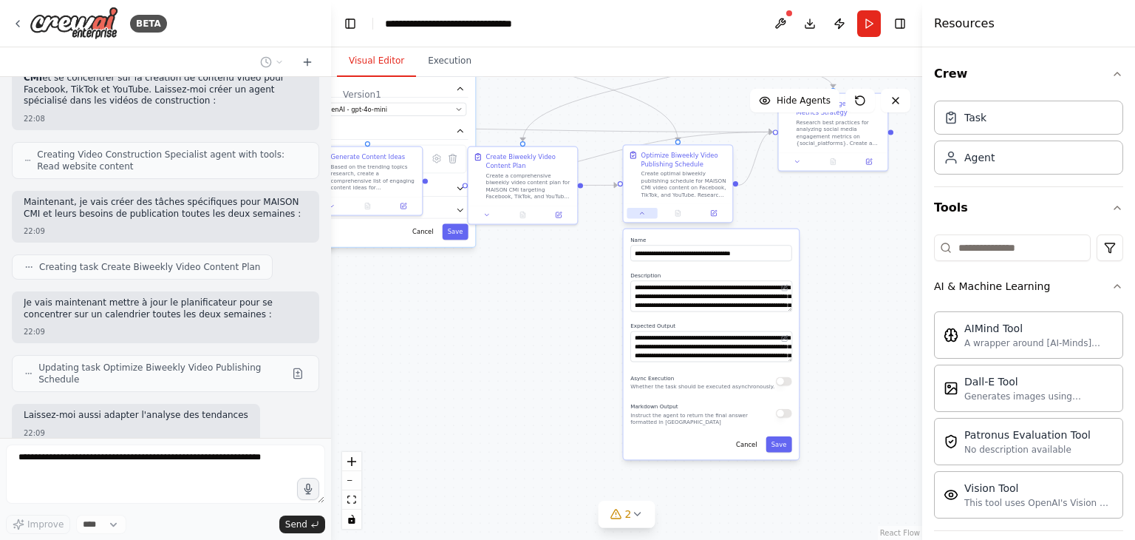
scroll to position [2124, 0]
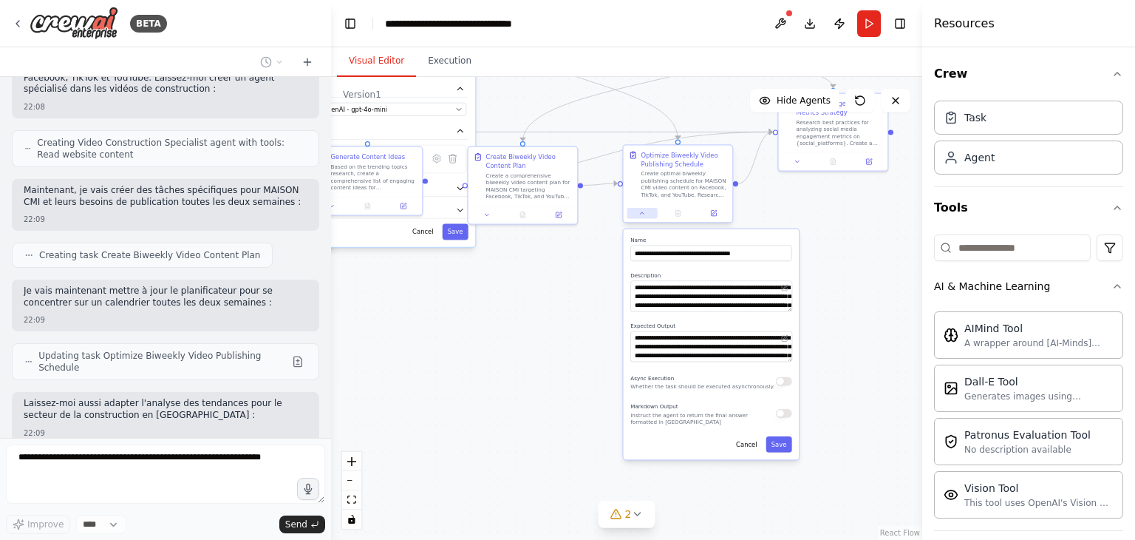
click at [639, 213] on icon at bounding box center [642, 212] width 7 height 7
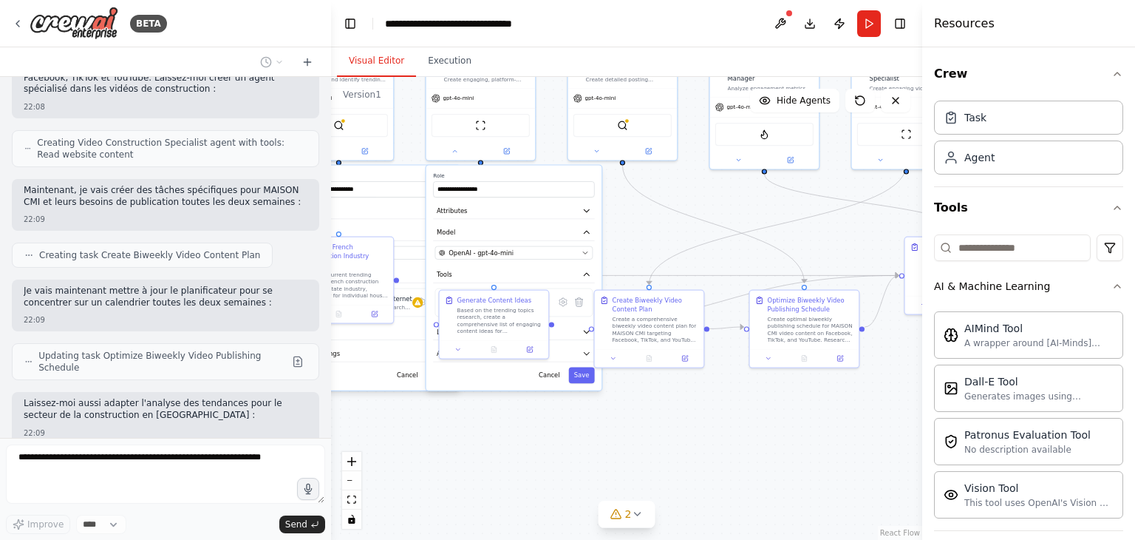
scroll to position [2167, 0]
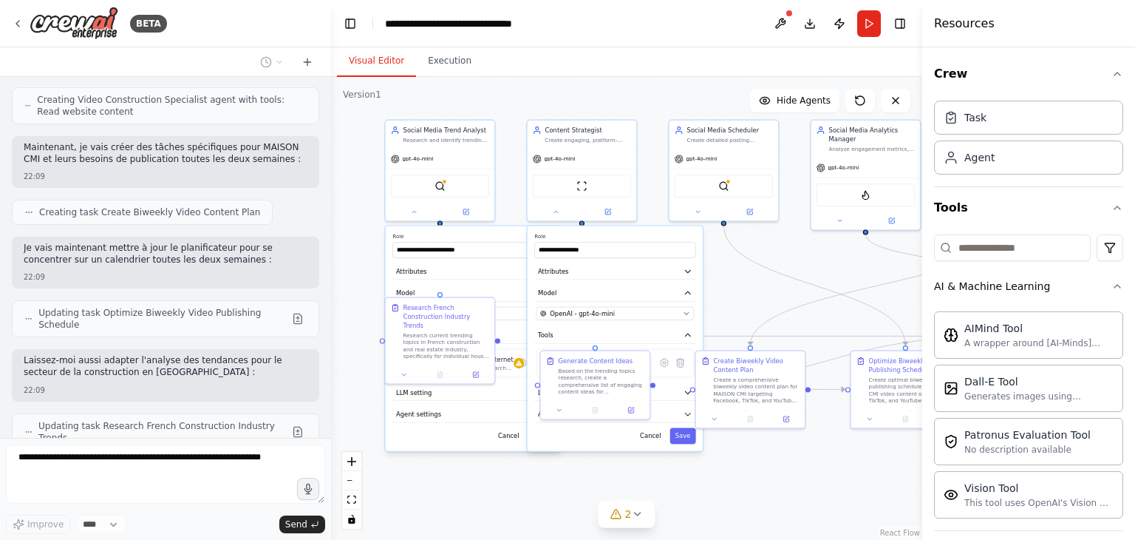
drag, startPoint x: 624, startPoint y: 370, endPoint x: 852, endPoint y: 574, distance: 305.7
click at [852, 539] on html "BETA Create a crew that schedules and publishes social media content across mul…" at bounding box center [567, 270] width 1135 height 540
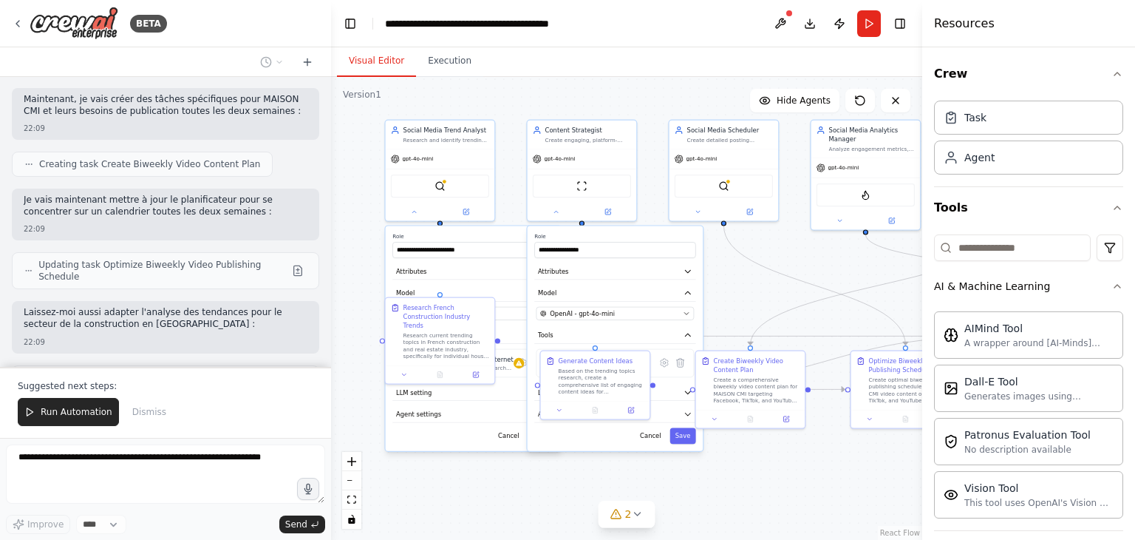
scroll to position [2286, 0]
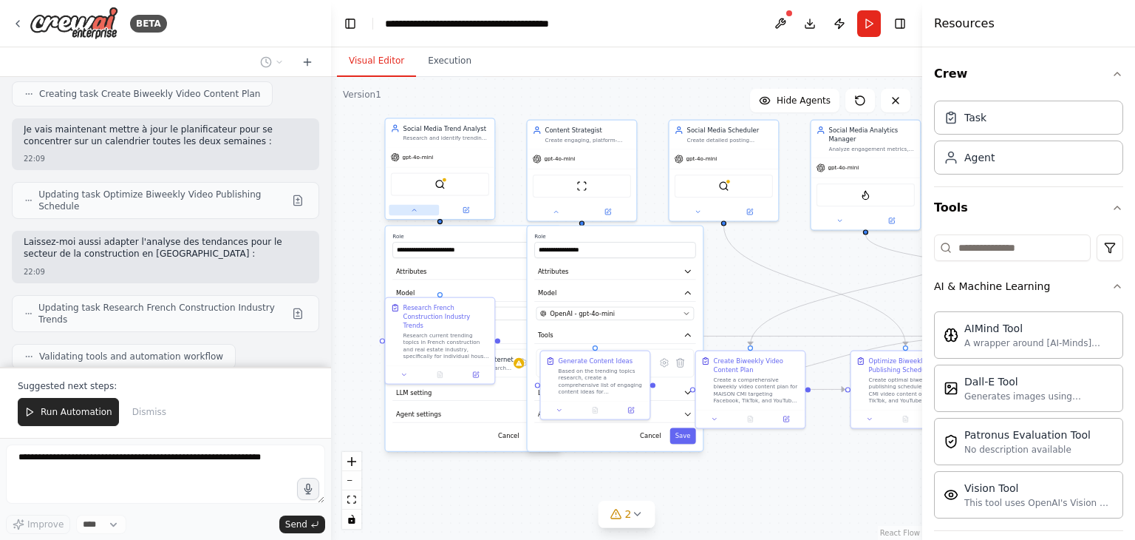
click at [405, 205] on button at bounding box center [414, 210] width 50 height 10
click at [556, 209] on icon at bounding box center [556, 209] width 4 height 1
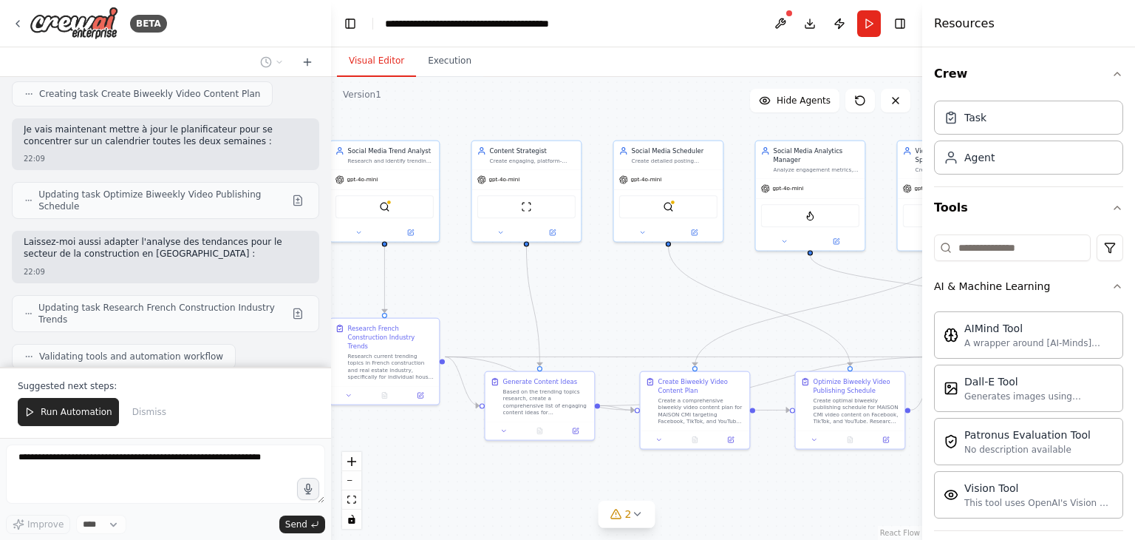
drag, startPoint x: 657, startPoint y: 265, endPoint x: 602, endPoint y: 286, distance: 59.2
click at [602, 286] on div ".deletable-edge-delete-btn { width: 20px; height: 20px; border: 0px solid #ffff…" at bounding box center [626, 308] width 591 height 463
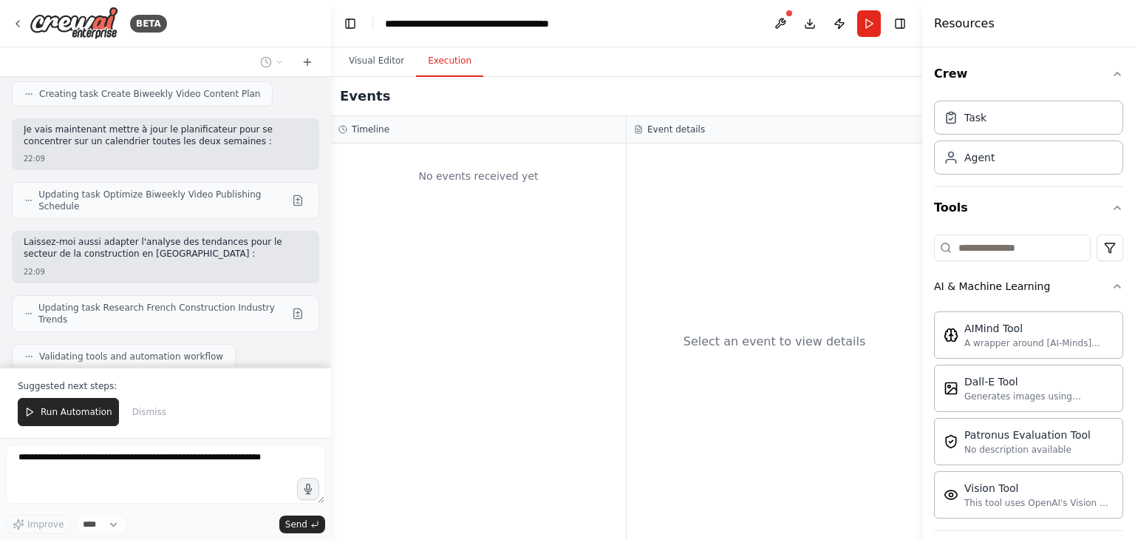
click at [441, 63] on button "Execution" at bounding box center [449, 61] width 67 height 31
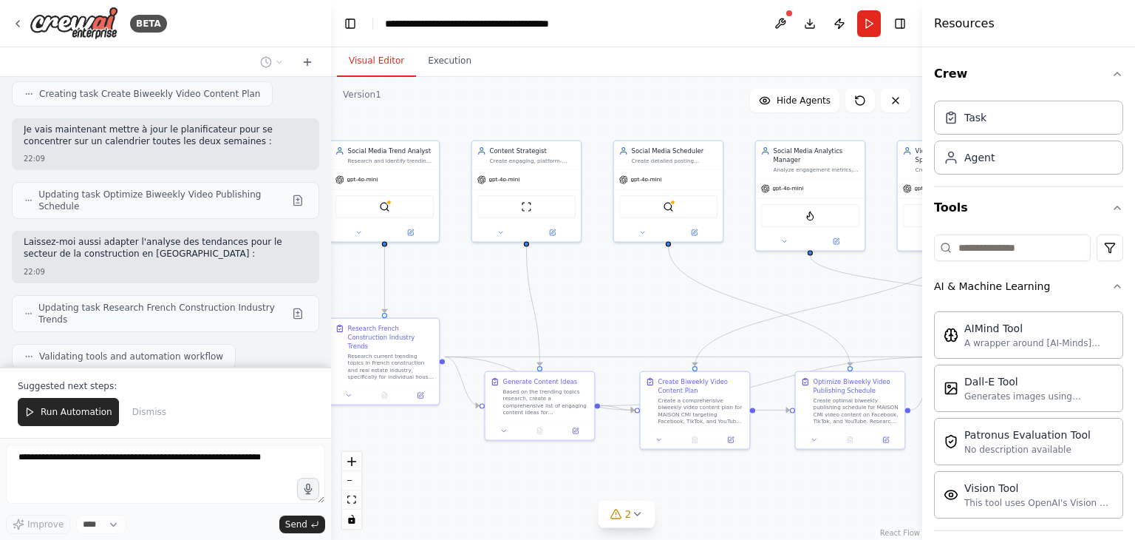
click at [359, 63] on button "Visual Editor" at bounding box center [376, 61] width 79 height 31
click at [171, 527] on div "Improve **** Send" at bounding box center [165, 523] width 319 height 19
click at [354, 27] on button "Toggle Left Sidebar" at bounding box center [350, 23] width 21 height 21
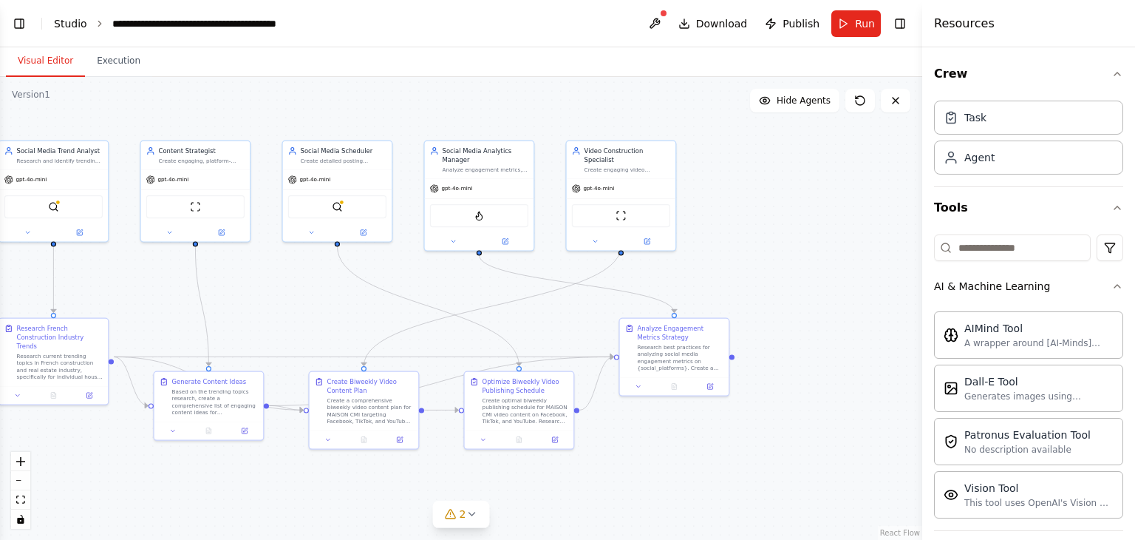
click at [59, 24] on link "Studio" at bounding box center [70, 24] width 33 height 12
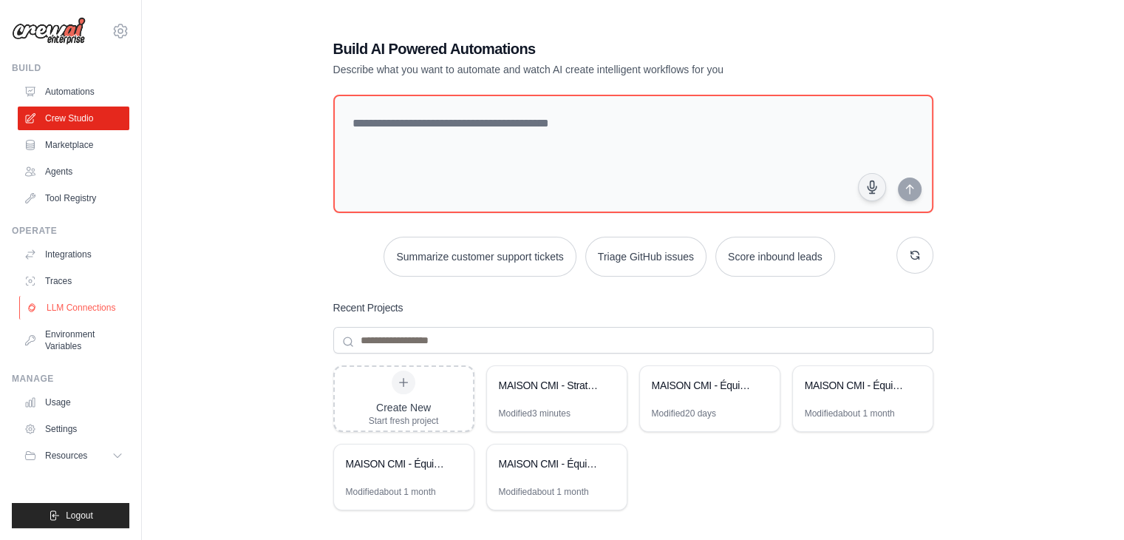
click at [63, 303] on link "LLM Connections" at bounding box center [75, 308] width 112 height 24
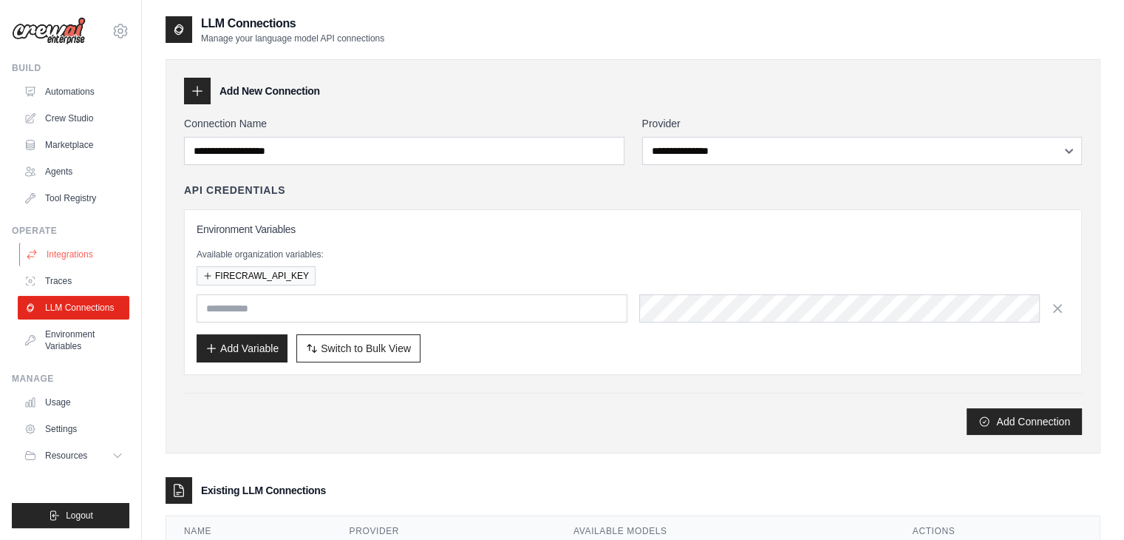
click at [58, 261] on link "Integrations" at bounding box center [75, 254] width 112 height 24
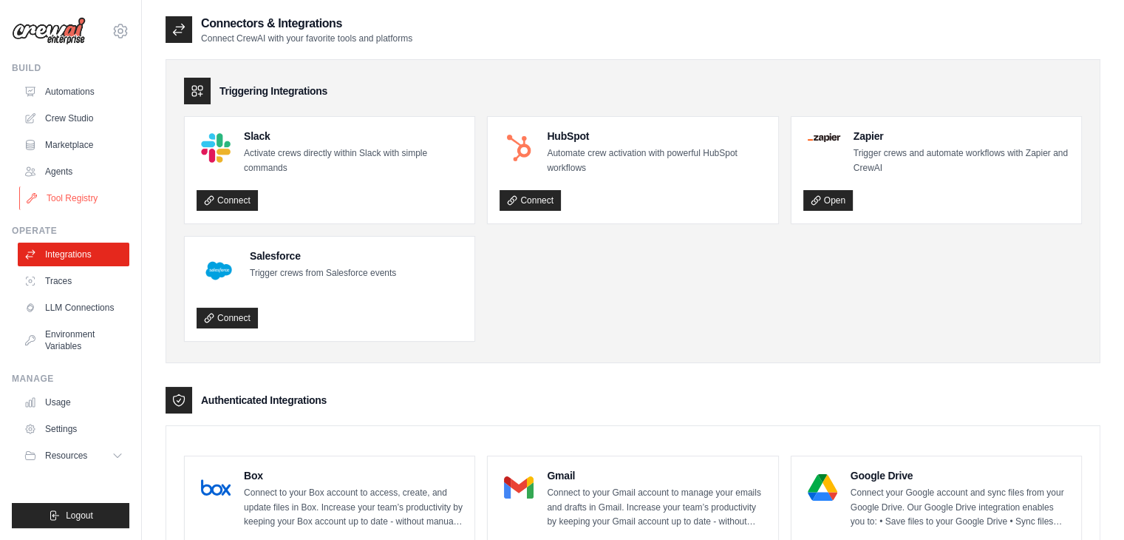
click at [46, 205] on link "Tool Registry" at bounding box center [75, 198] width 112 height 24
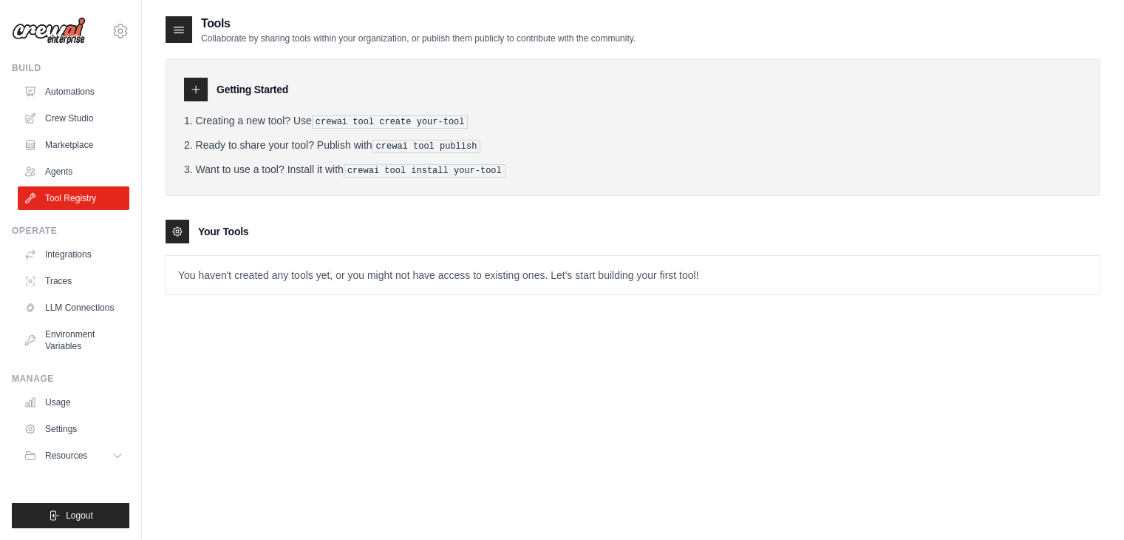
click at [45, 157] on ul "Automations Crew Studio Marketplace Agents Tool Registry" at bounding box center [74, 145] width 112 height 130
click at [47, 169] on link "Agents" at bounding box center [75, 172] width 112 height 24
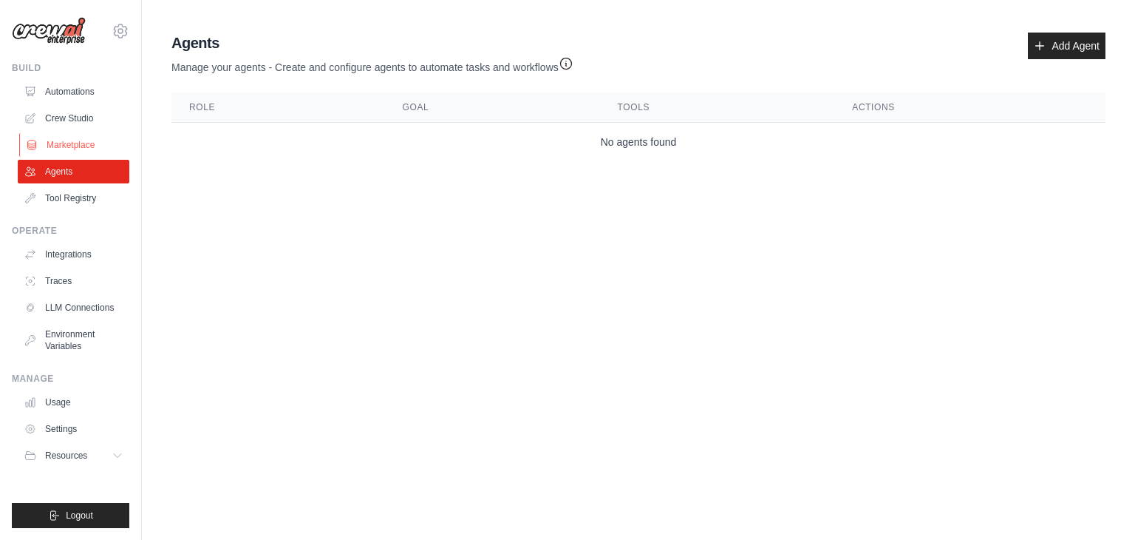
click at [50, 137] on link "Marketplace" at bounding box center [75, 145] width 112 height 24
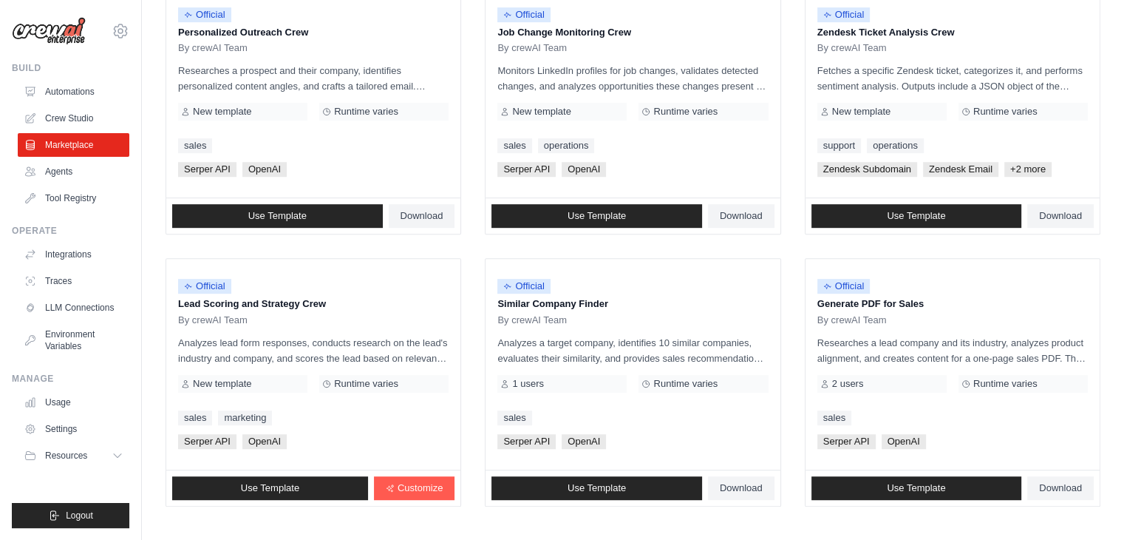
scroll to position [828, 0]
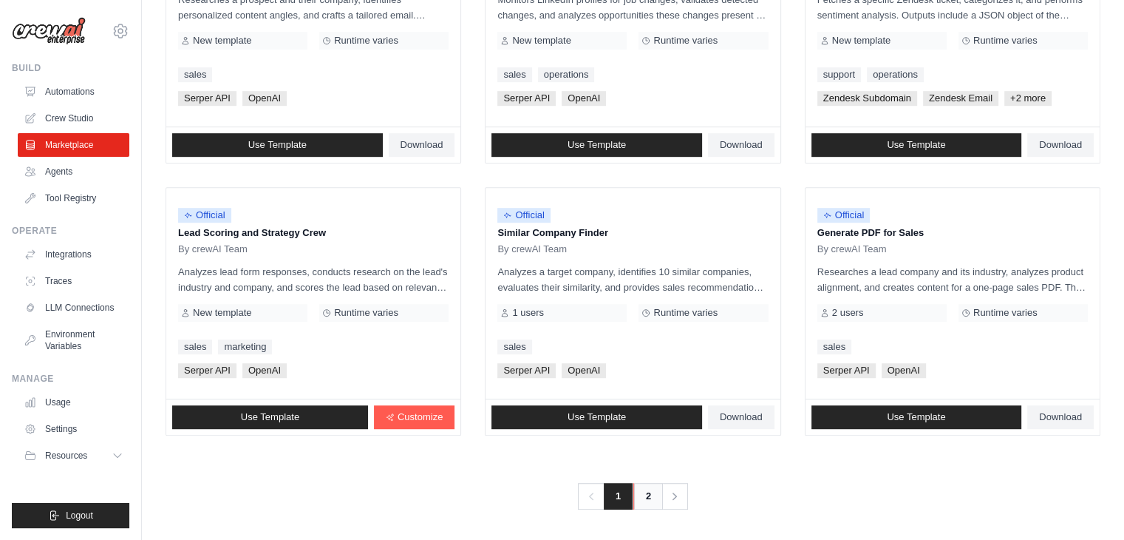
click at [649, 492] on link "2" at bounding box center [648, 496] width 30 height 27
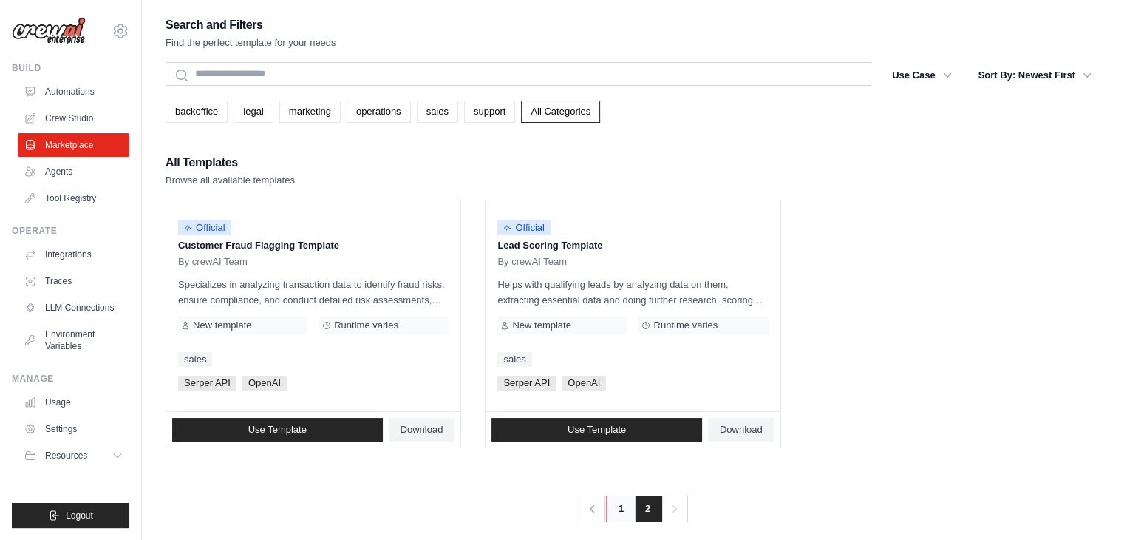
click at [621, 503] on link "1" at bounding box center [621, 508] width 30 height 27
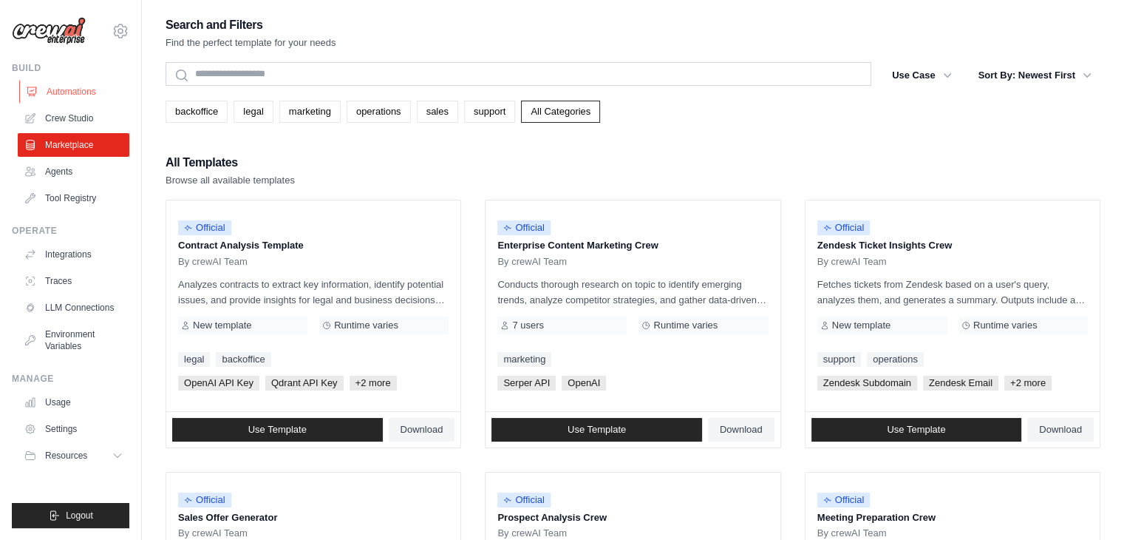
click at [87, 98] on link "Automations" at bounding box center [75, 92] width 112 height 24
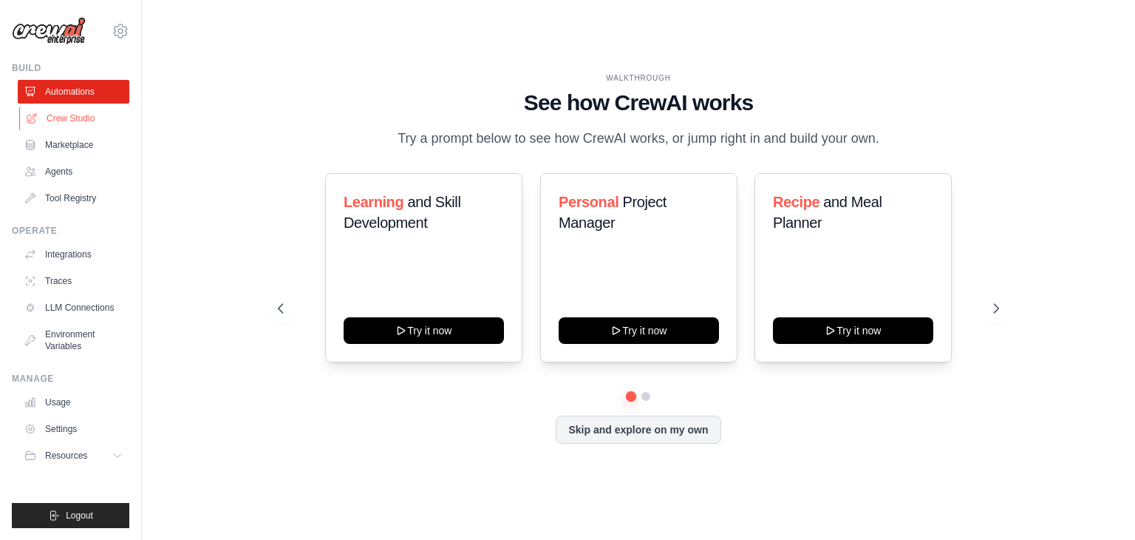
click at [78, 120] on link "Crew Studio" at bounding box center [75, 118] width 112 height 24
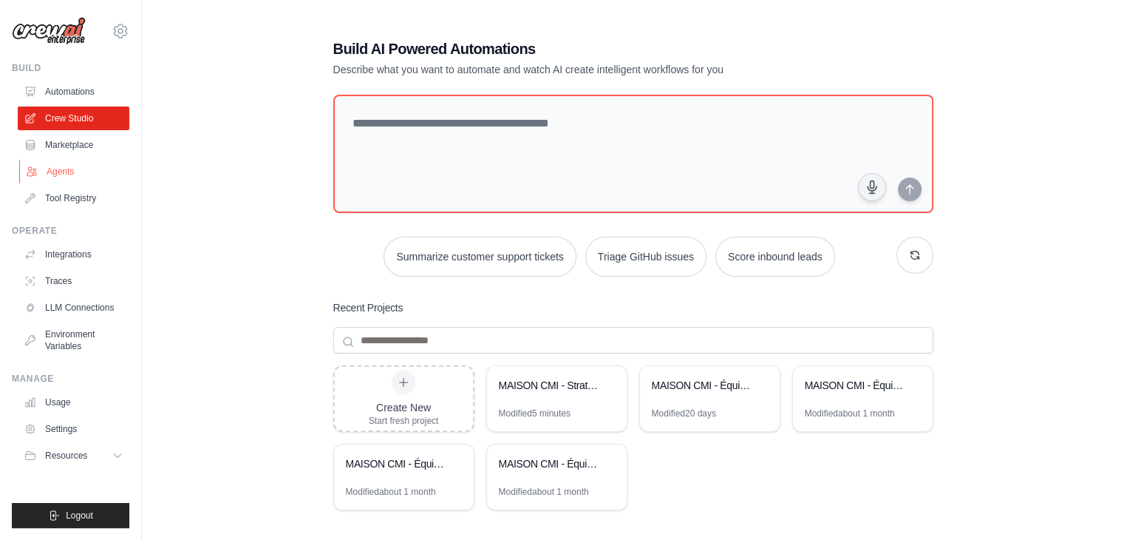
click at [44, 172] on link "Agents" at bounding box center [75, 172] width 112 height 24
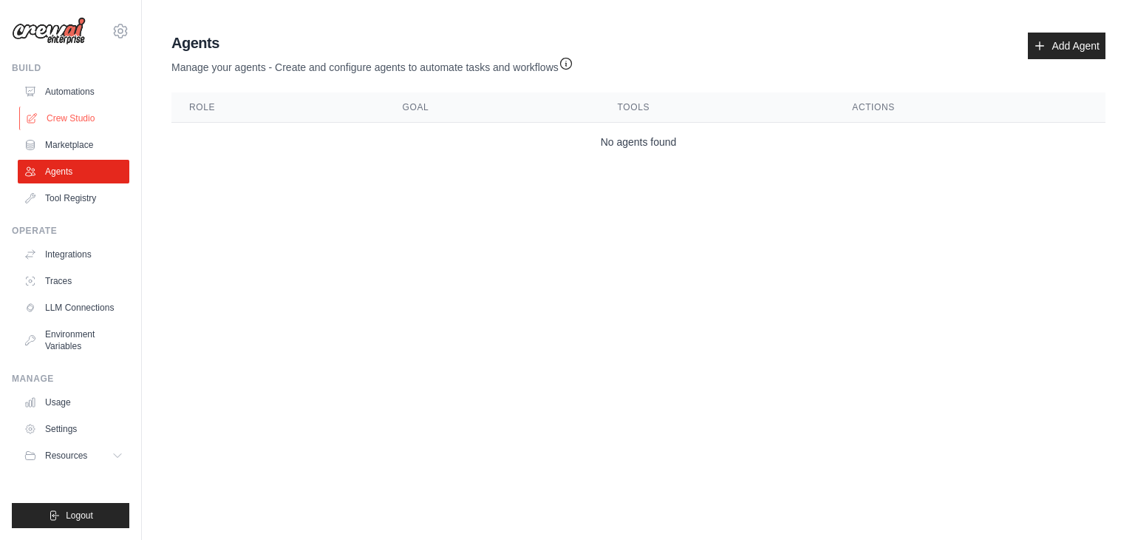
click at [41, 113] on link "Crew Studio" at bounding box center [75, 118] width 112 height 24
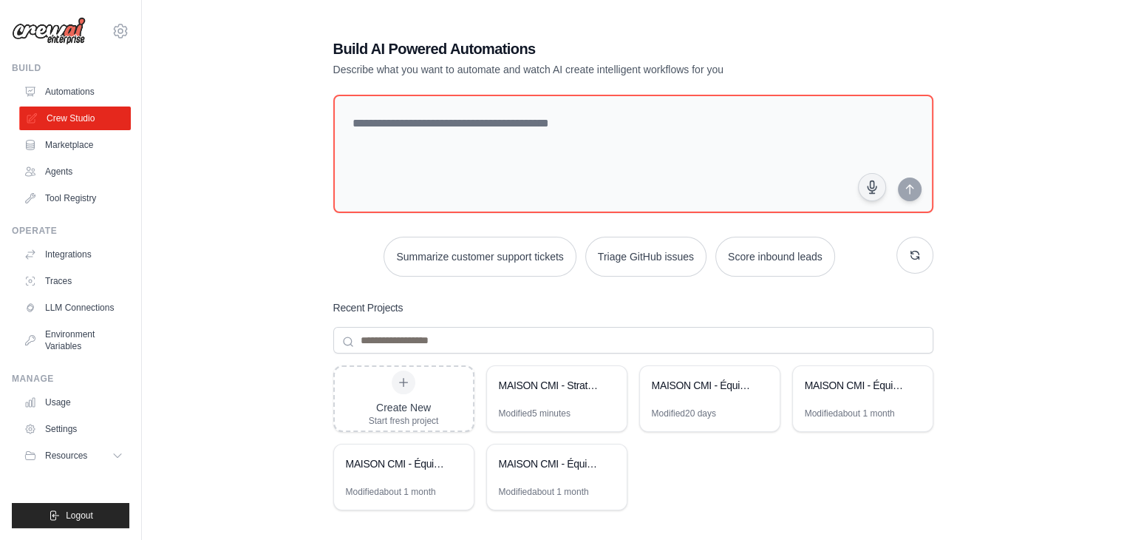
click at [53, 109] on link "Crew Studio" at bounding box center [75, 118] width 112 height 24
click at [51, 91] on link "Automations" at bounding box center [74, 92] width 112 height 24
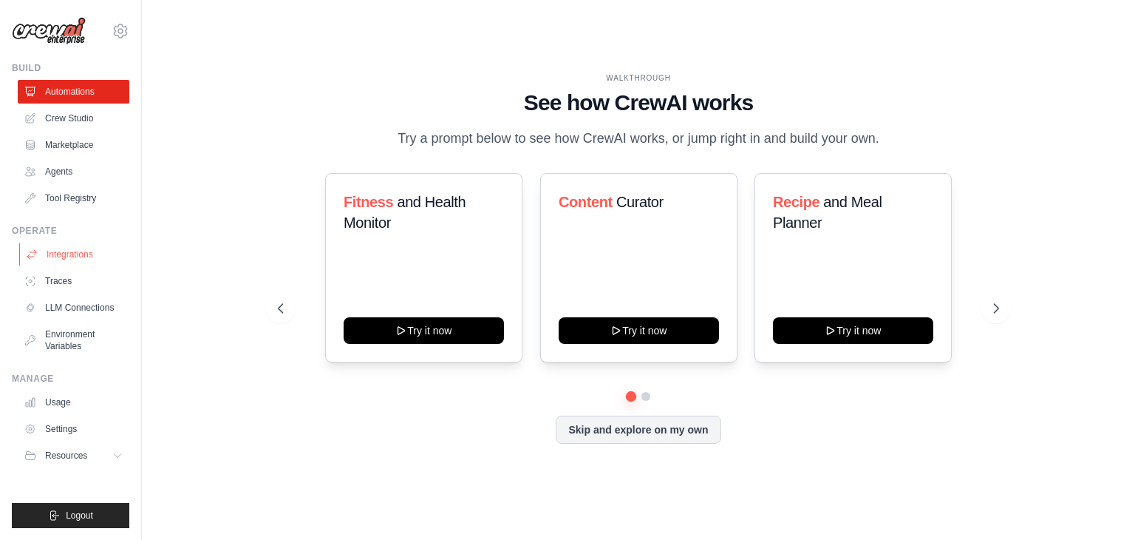
click at [45, 252] on link "Integrations" at bounding box center [75, 254] width 112 height 24
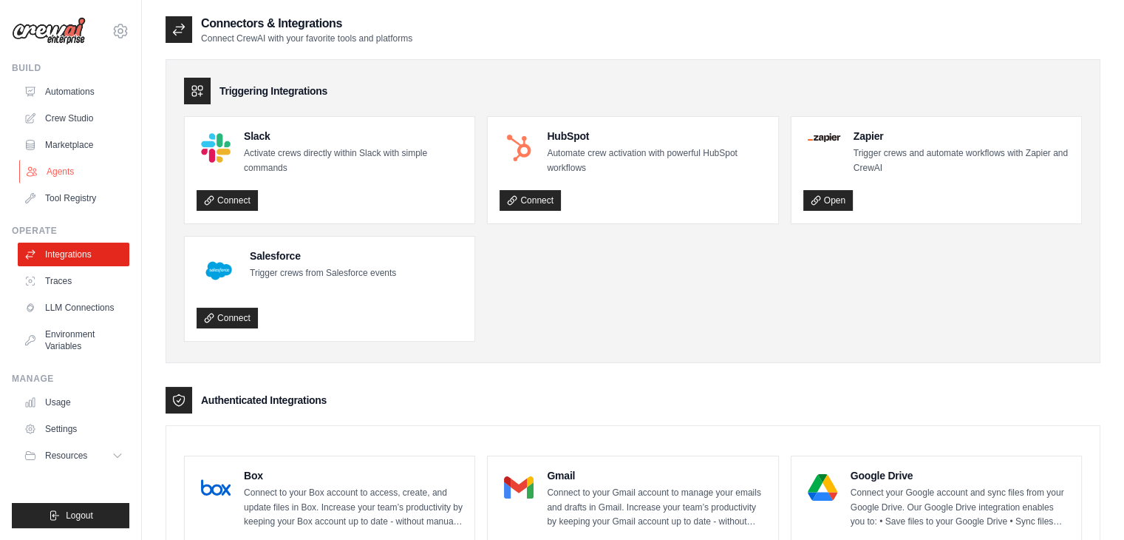
click at [48, 163] on link "Agents" at bounding box center [75, 172] width 112 height 24
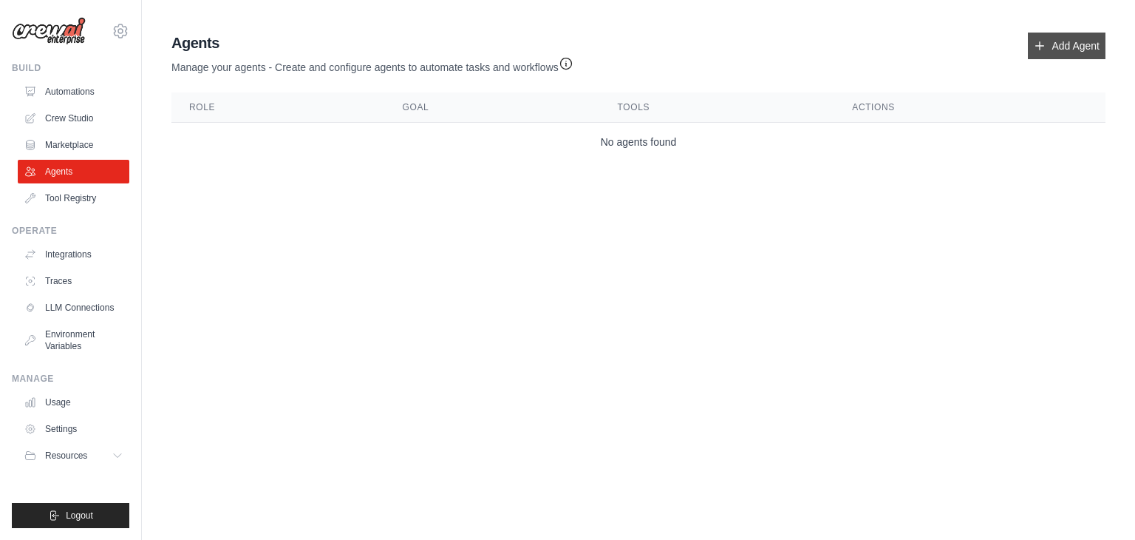
click at [1067, 38] on link "Add Agent" at bounding box center [1067, 46] width 78 height 27
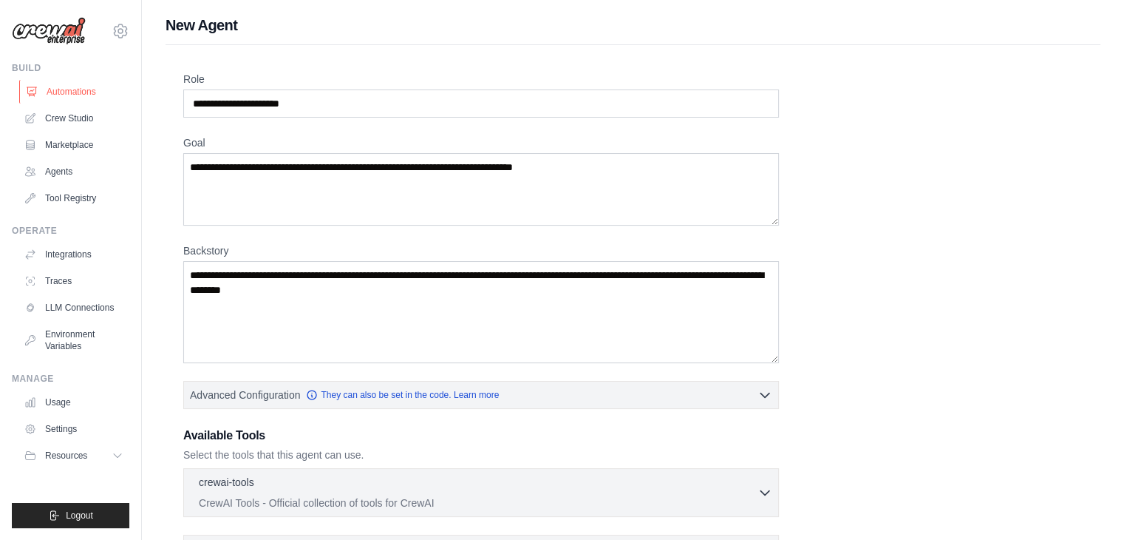
click at [47, 89] on link "Automations" at bounding box center [75, 92] width 112 height 24
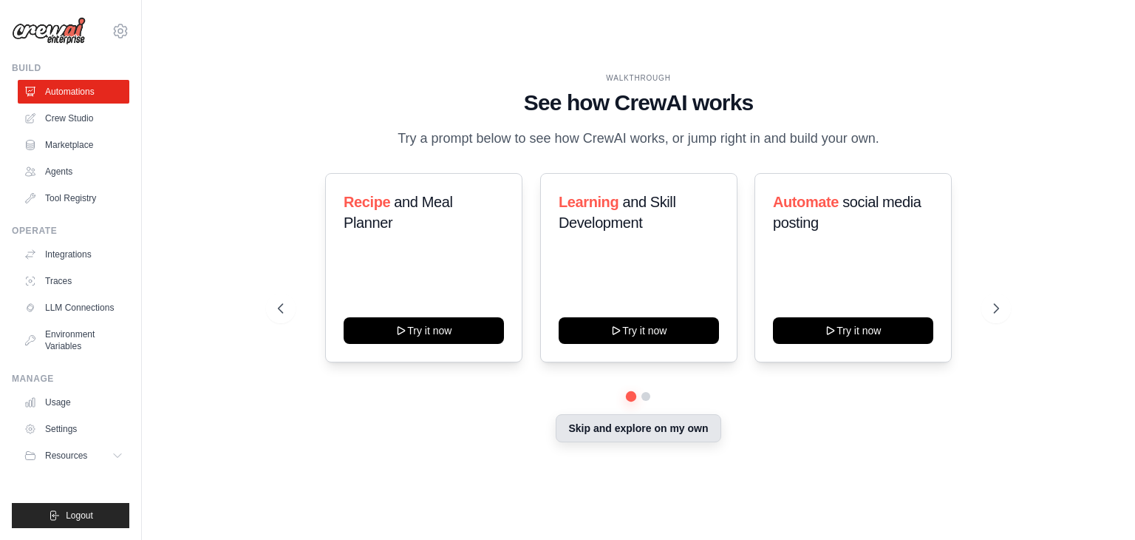
click at [600, 424] on button "Skip and explore on my own" at bounding box center [638, 428] width 165 height 28
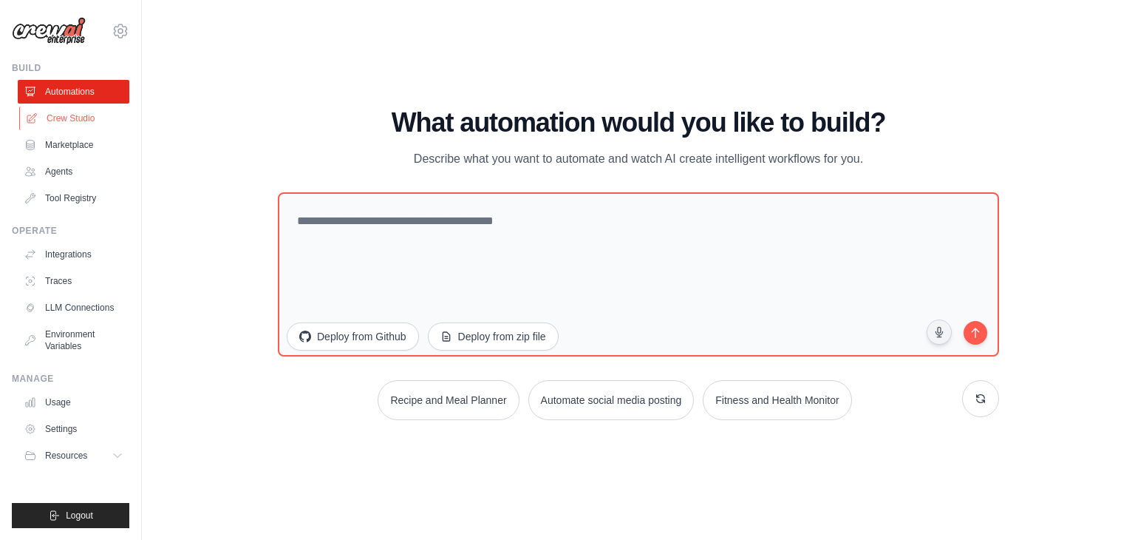
click at [59, 121] on link "Crew Studio" at bounding box center [75, 118] width 112 height 24
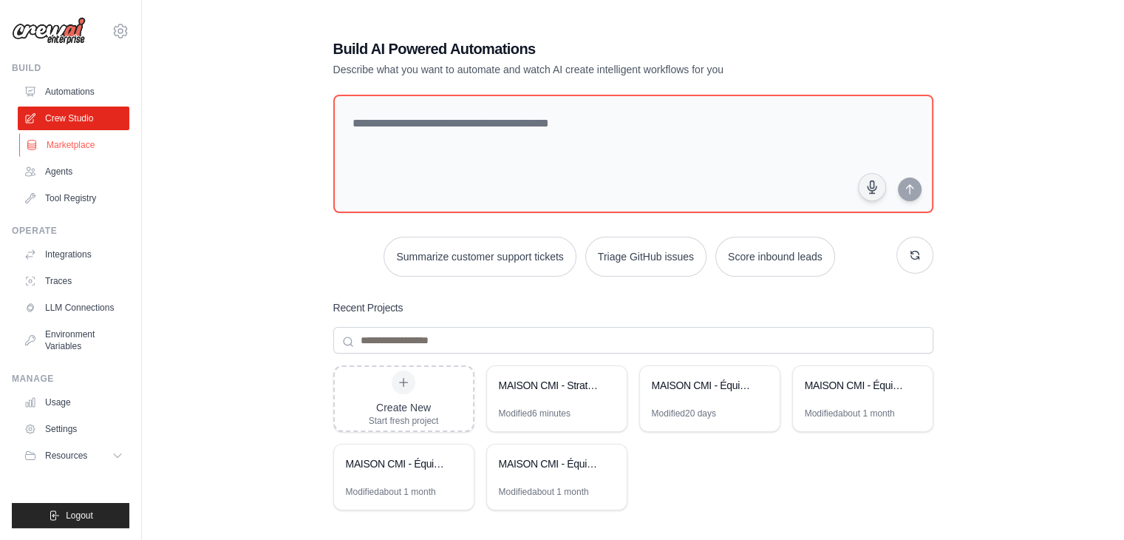
click at [62, 143] on link "Marketplace" at bounding box center [75, 145] width 112 height 24
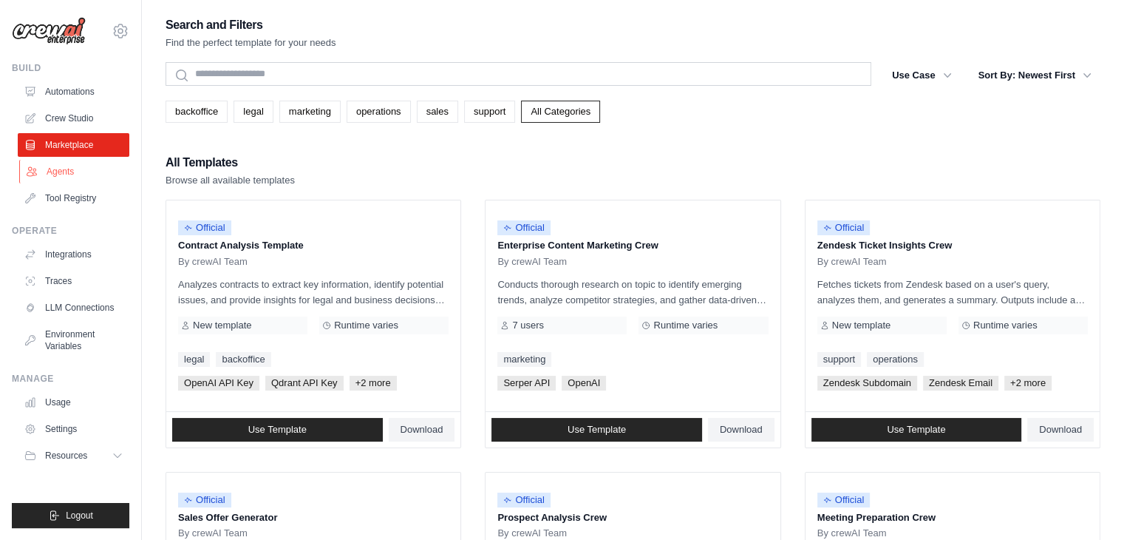
click at [59, 178] on link "Agents" at bounding box center [75, 172] width 112 height 24
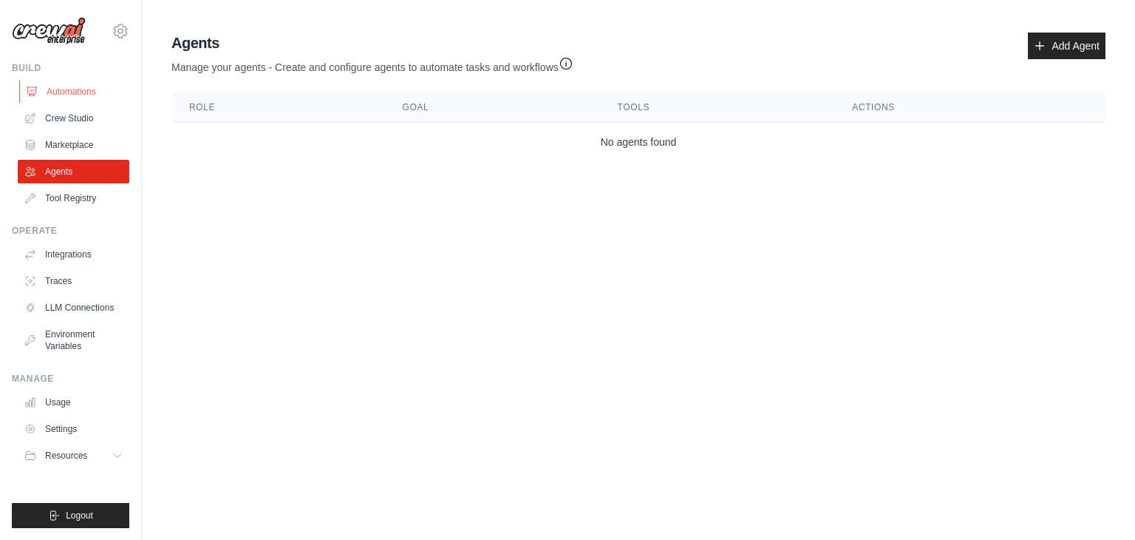
click at [56, 92] on link "Automations" at bounding box center [75, 92] width 112 height 24
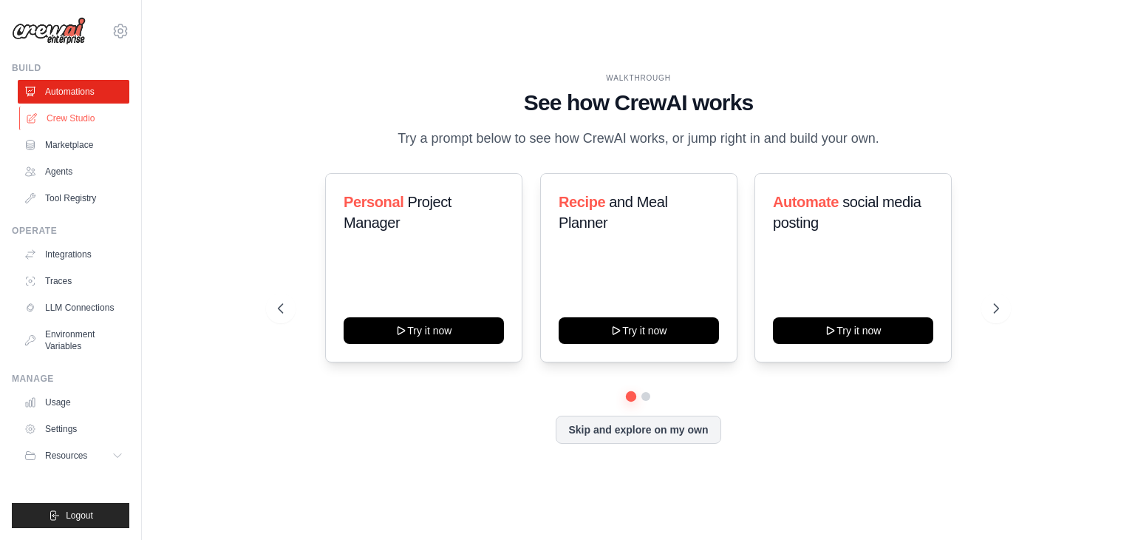
click at [52, 113] on link "Crew Studio" at bounding box center [75, 118] width 112 height 24
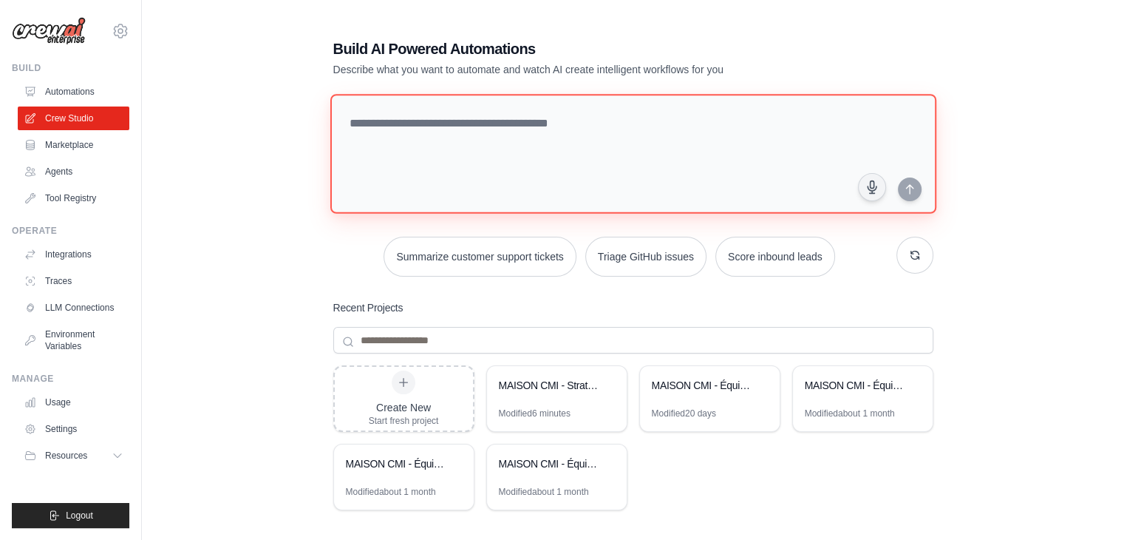
click at [381, 135] on textarea at bounding box center [633, 154] width 606 height 120
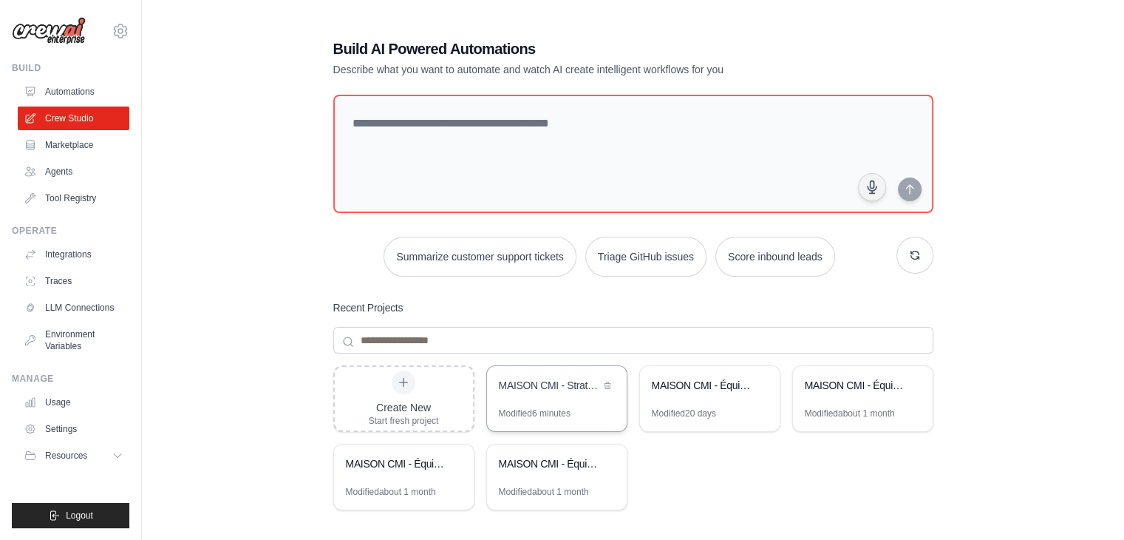
click at [541, 410] on div "Modified 6 minutes" at bounding box center [535, 413] width 72 height 12
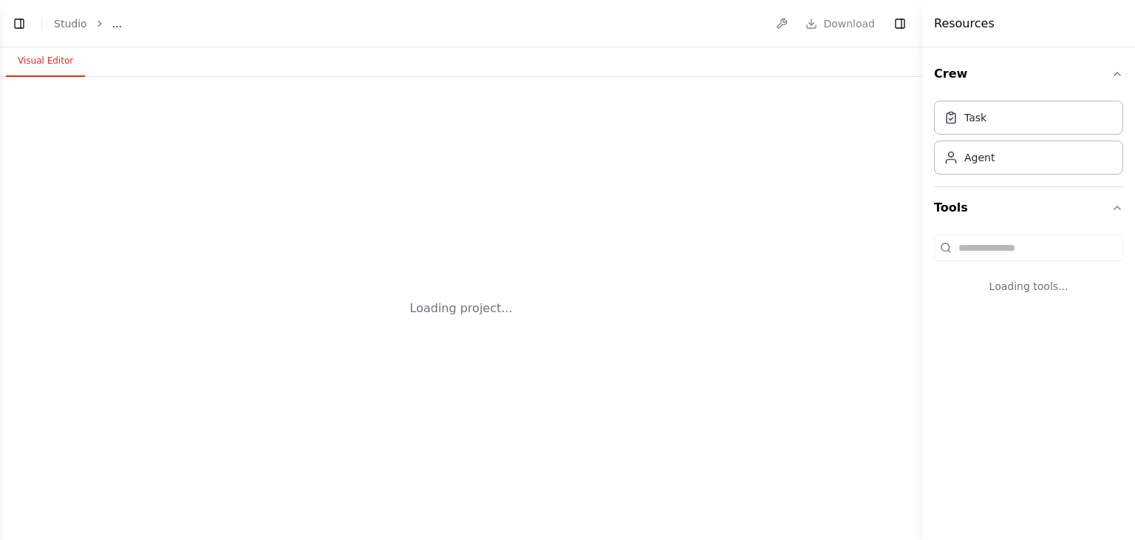
select select "****"
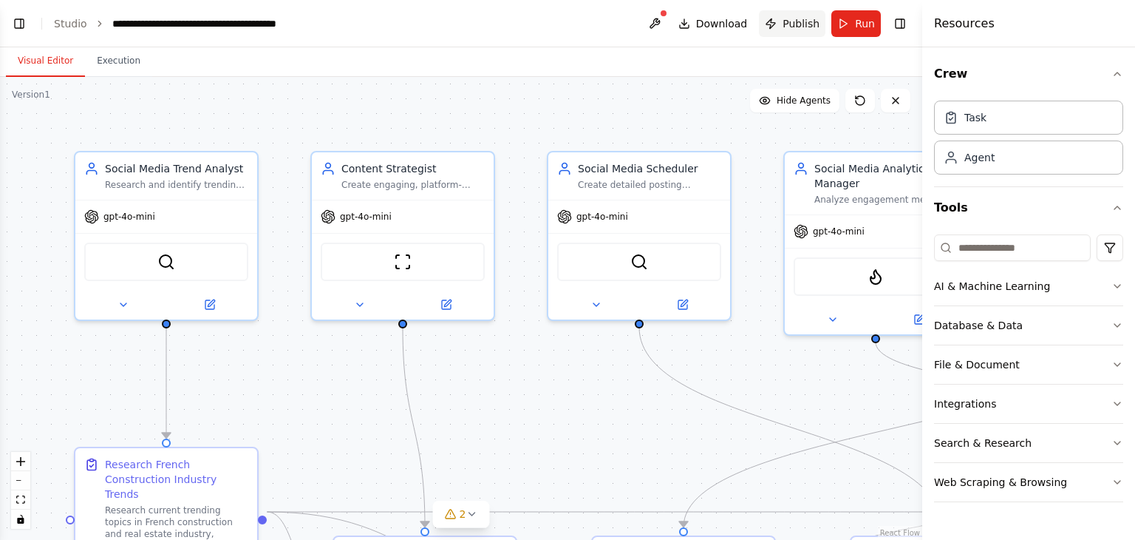
scroll to position [2780, 0]
click at [795, 24] on span "Publish" at bounding box center [801, 23] width 37 height 15
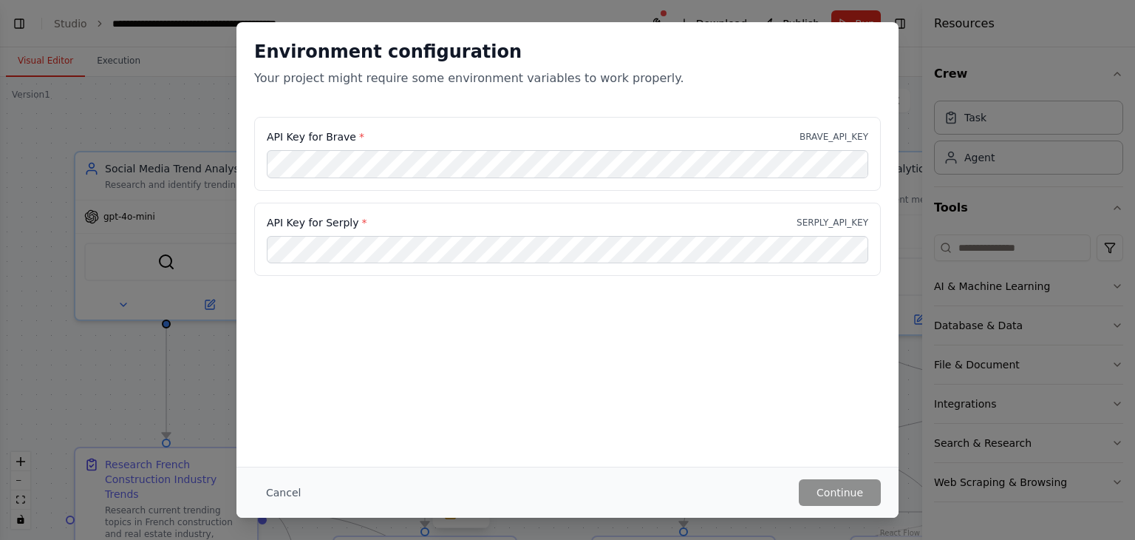
click at [455, 81] on p "Your project might require some environment variables to work properly." at bounding box center [567, 78] width 627 height 18
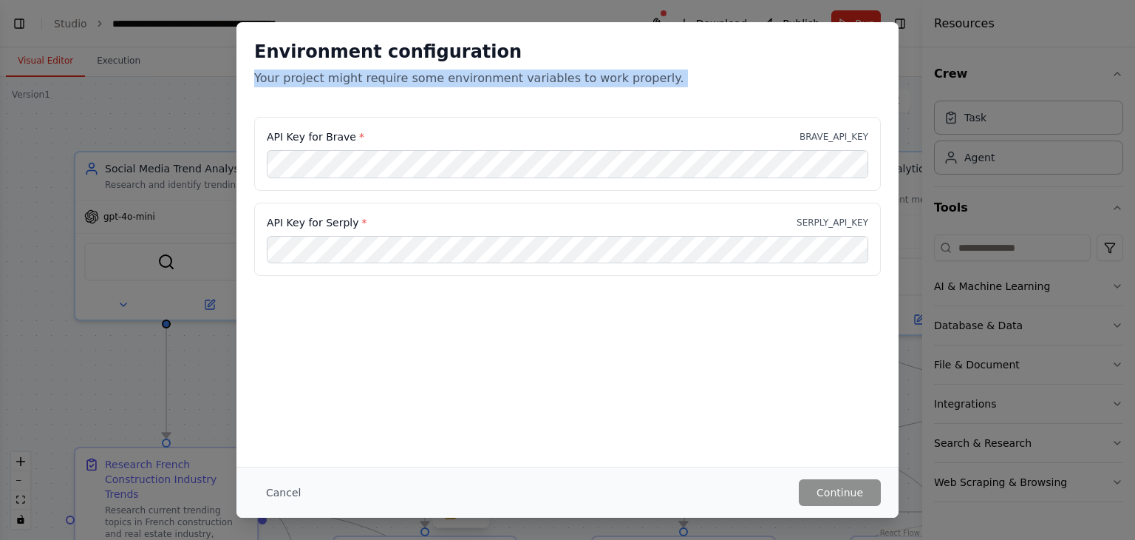
click at [455, 81] on p "Your project might require some environment variables to work properly." at bounding box center [567, 78] width 627 height 18
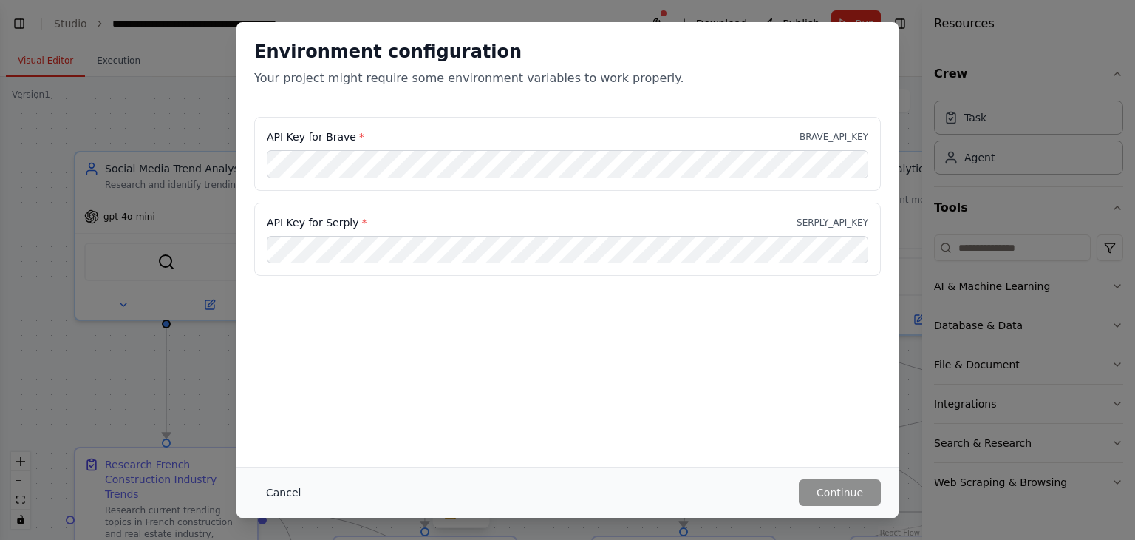
click at [269, 495] on button "Cancel" at bounding box center [283, 492] width 58 height 27
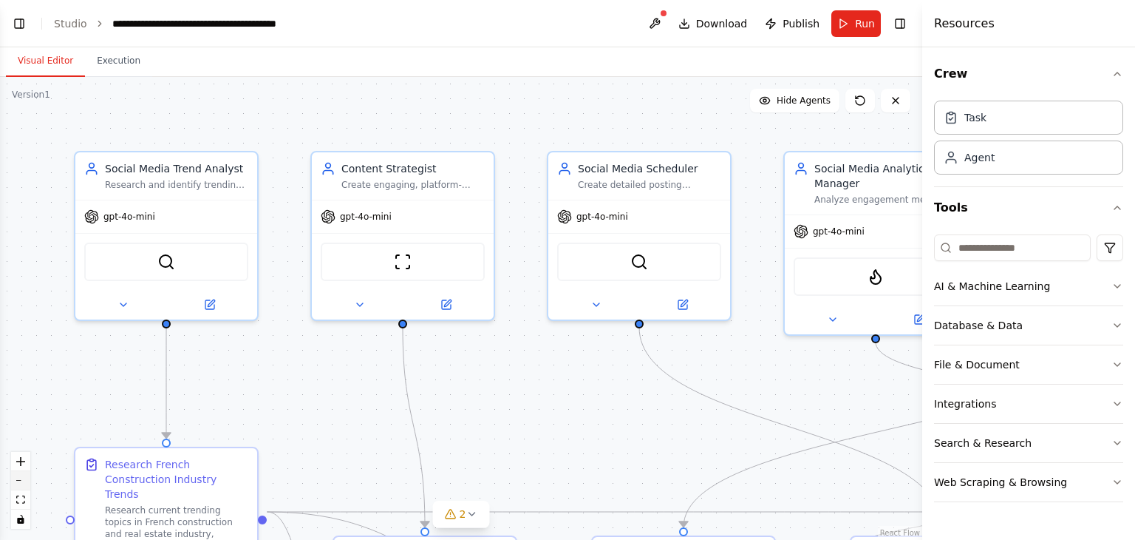
click at [21, 481] on button "zoom out" at bounding box center [20, 480] width 19 height 19
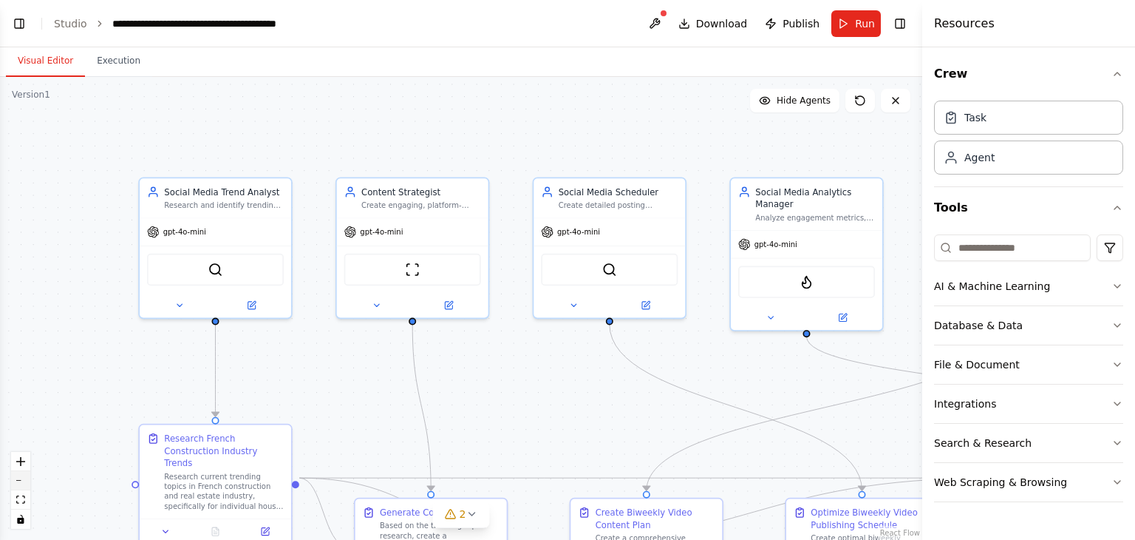
click at [21, 481] on button "zoom out" at bounding box center [20, 480] width 19 height 19
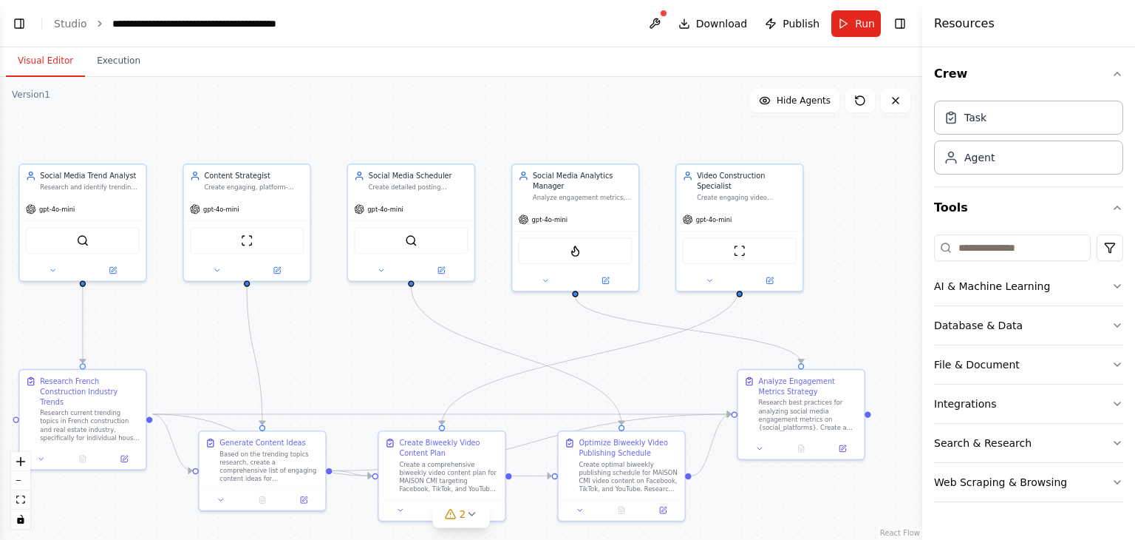
drag, startPoint x: 503, startPoint y: 379, endPoint x: 330, endPoint y: 344, distance: 176.6
click at [330, 344] on div ".deletable-edge-delete-btn { width: 20px; height: 20px; border: 0px solid #ffff…" at bounding box center [461, 308] width 923 height 463
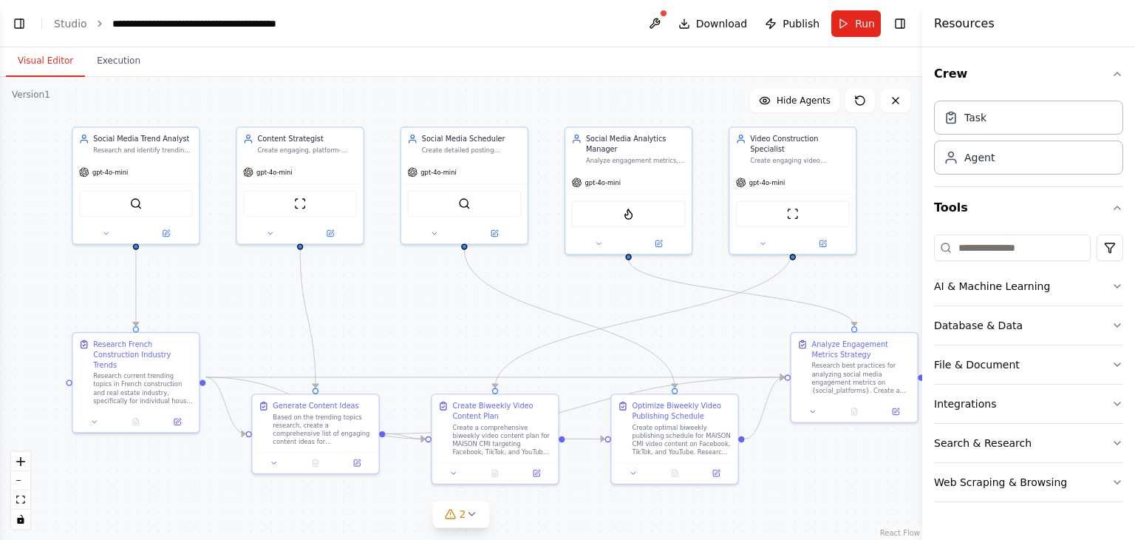
drag, startPoint x: 189, startPoint y: 328, endPoint x: 242, endPoint y: 291, distance: 64.2
click at [242, 291] on div ".deletable-edge-delete-btn { width: 20px; height: 20px; border: 0px solid #ffff…" at bounding box center [461, 308] width 923 height 463
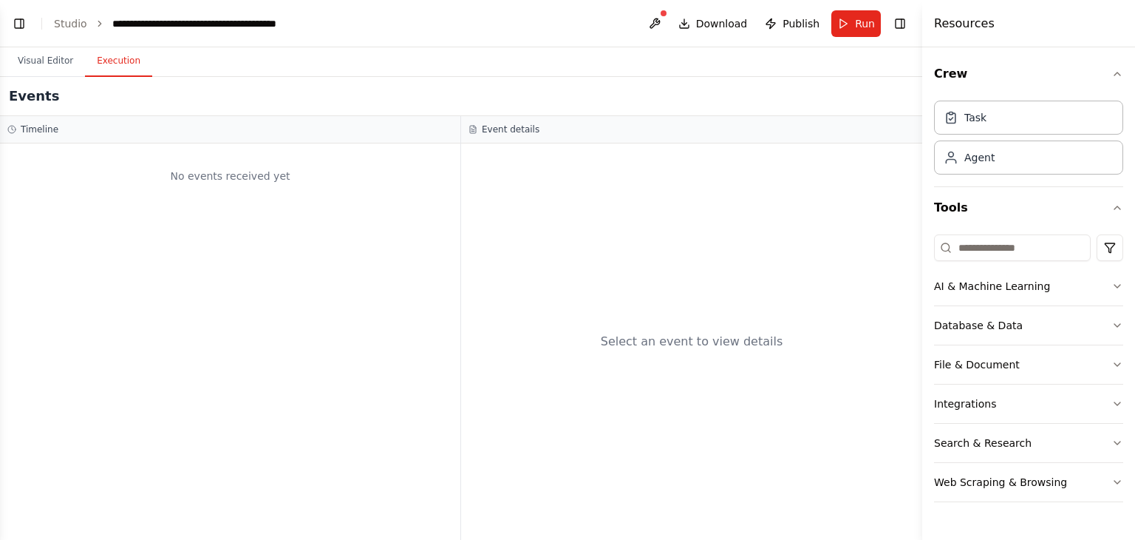
click at [99, 66] on button "Execution" at bounding box center [118, 61] width 67 height 31
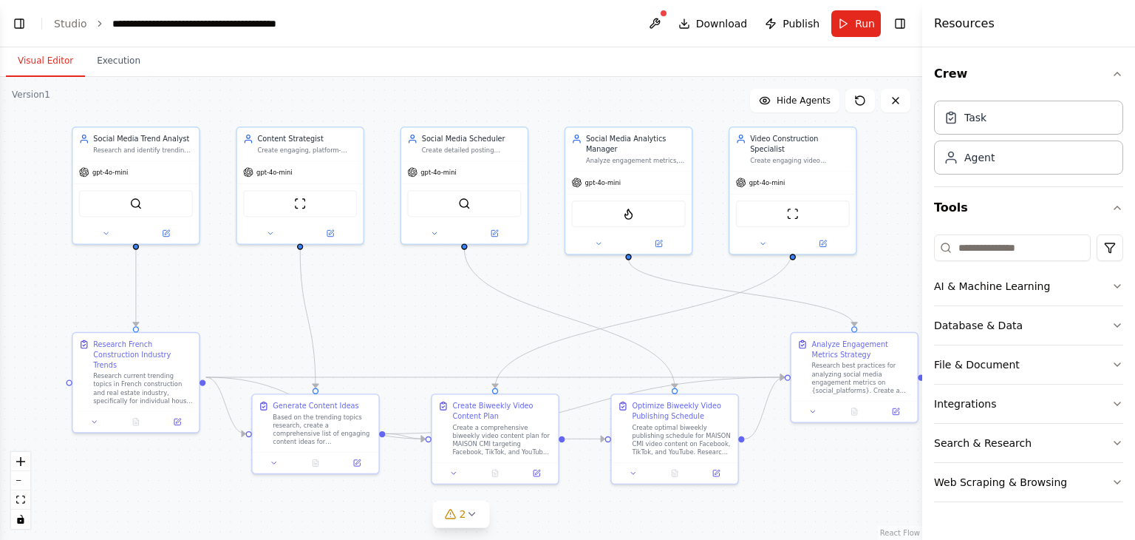
click at [56, 60] on button "Visual Editor" at bounding box center [45, 61] width 79 height 31
click at [64, 21] on link "Studio" at bounding box center [70, 24] width 33 height 12
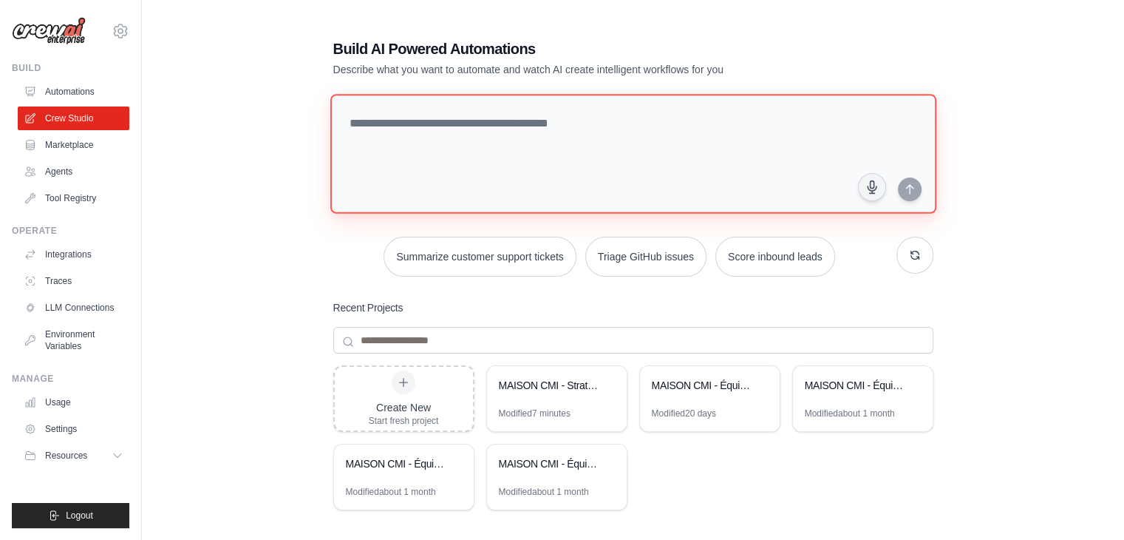
click at [399, 124] on textarea at bounding box center [633, 154] width 606 height 120
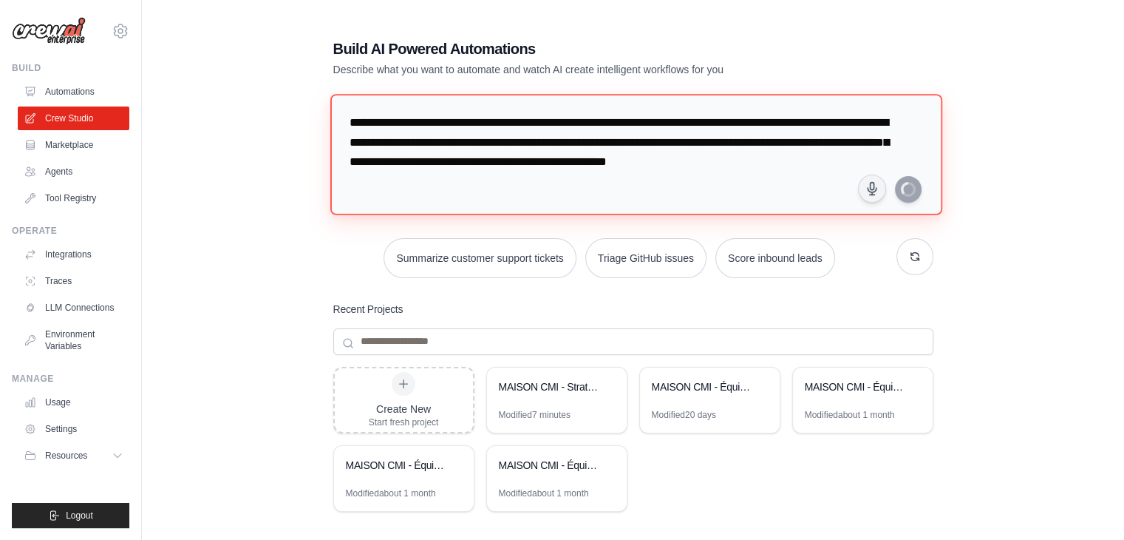
type textarea "**********"
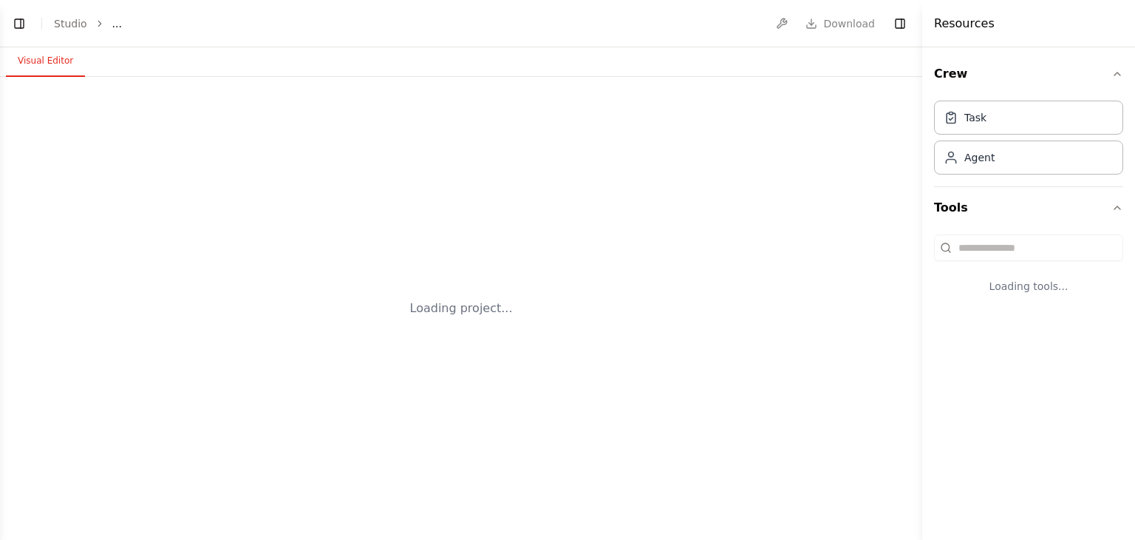
select select "****"
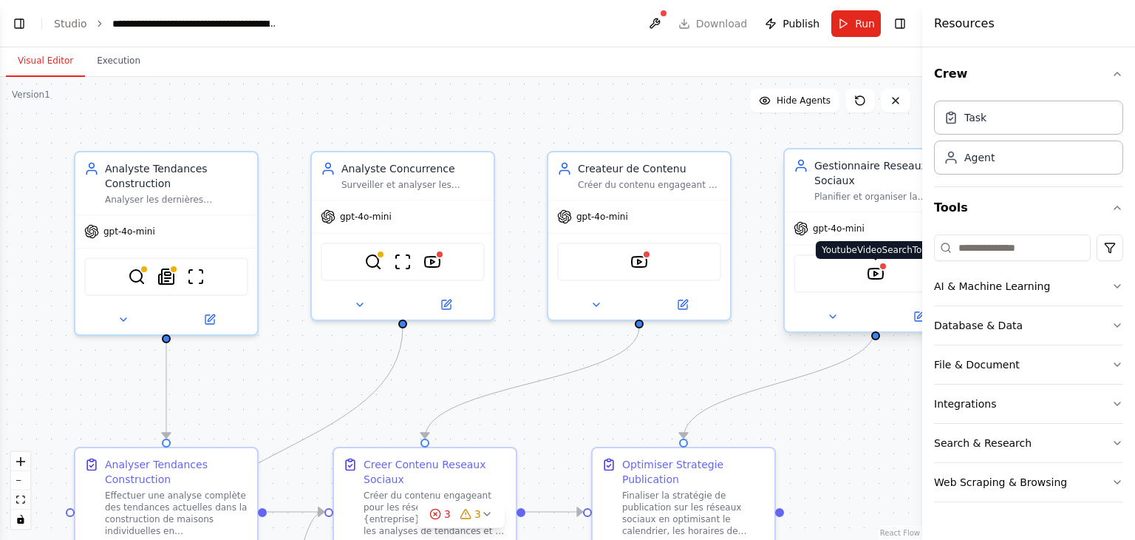
scroll to position [1440, 0]
click at [440, 514] on circle at bounding box center [435, 514] width 10 height 10
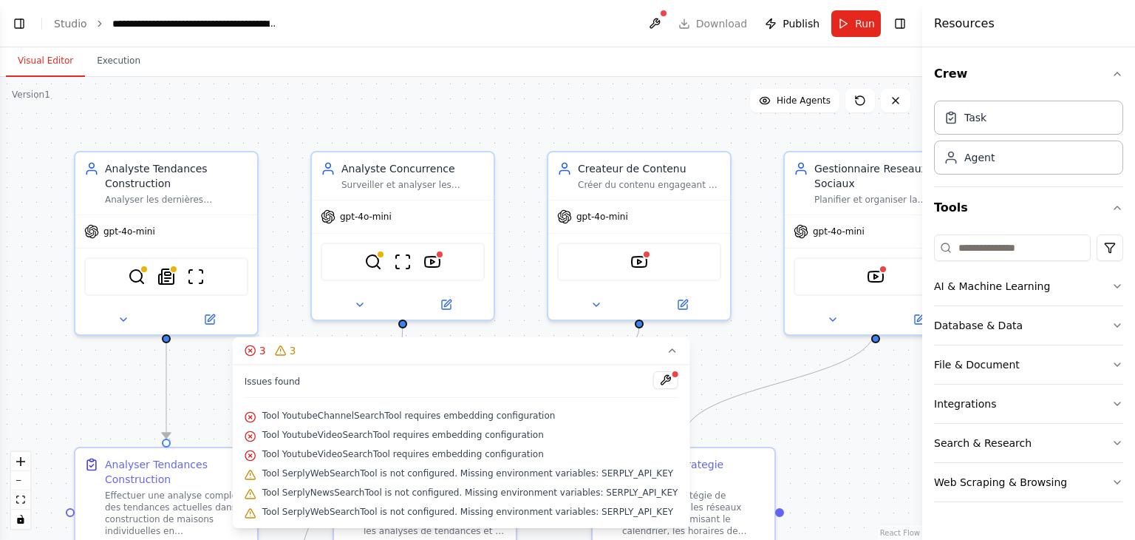
click at [862, 418] on div ".deletable-edge-delete-btn { width: 20px; height: 20px; border: 0px solid #ffff…" at bounding box center [461, 308] width 923 height 463
click at [831, 419] on div ".deletable-edge-delete-btn { width: 20px; height: 20px; border: 0px solid #ffff…" at bounding box center [461, 308] width 923 height 463
click at [17, 486] on button "zoom out" at bounding box center [20, 480] width 19 height 19
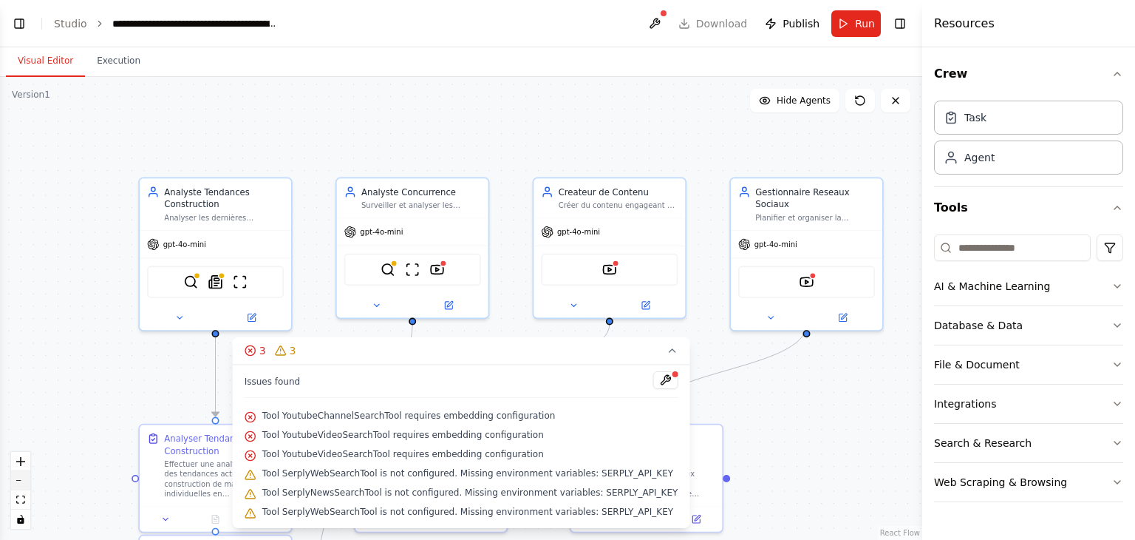
click at [17, 486] on button "zoom out" at bounding box center [20, 480] width 19 height 19
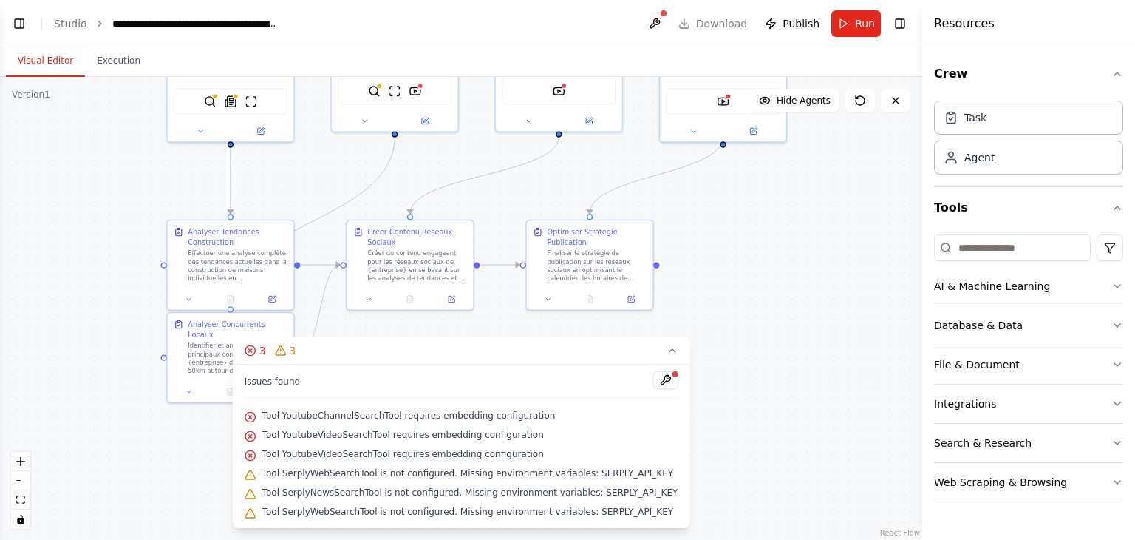
drag, startPoint x: 123, startPoint y: 400, endPoint x: 98, endPoint y: 215, distance: 186.6
click at [98, 215] on div ".deletable-edge-delete-btn { width: 20px; height: 20px; border: 0px solid #ffff…" at bounding box center [461, 308] width 923 height 463
click at [666, 350] on icon at bounding box center [672, 350] width 12 height 12
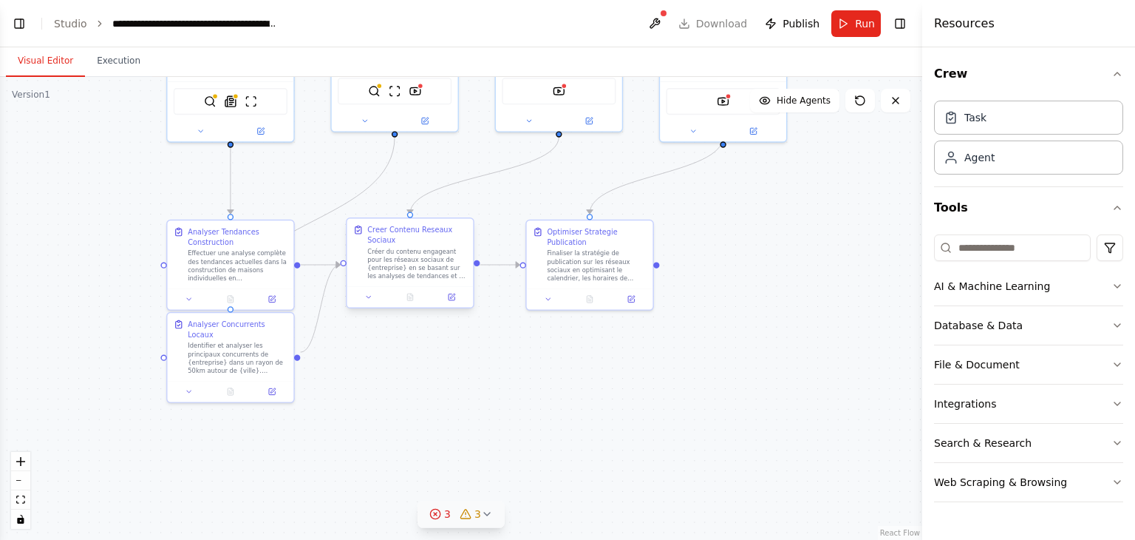
click at [412, 268] on div "Créer du contenu engageant pour les réseaux sociaux de {entreprise} en se basan…" at bounding box center [417, 263] width 100 height 33
click at [367, 302] on div at bounding box center [410, 296] width 126 height 21
click at [370, 293] on icon at bounding box center [368, 297] width 8 height 8
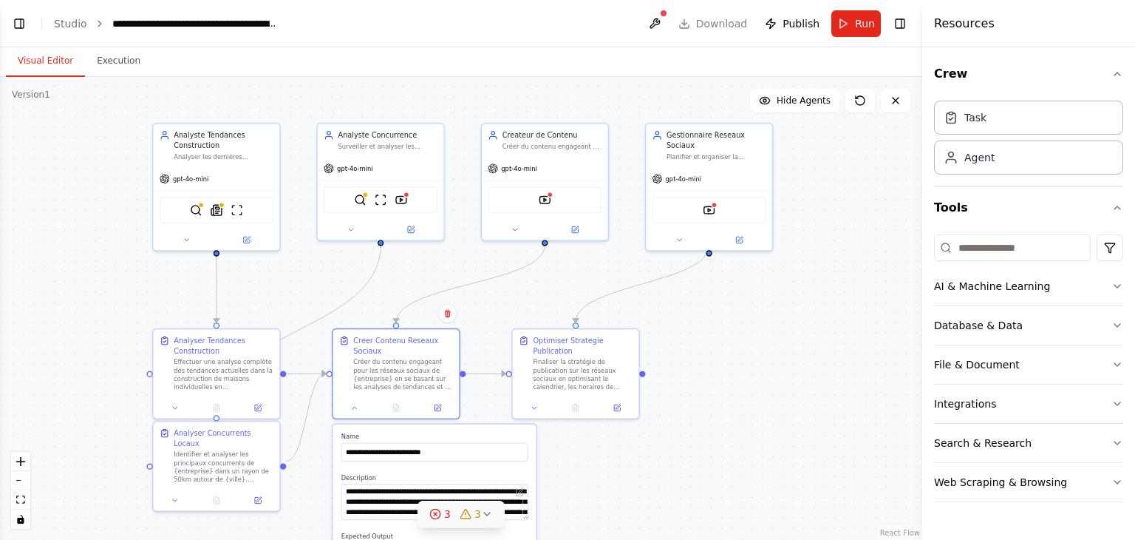
drag, startPoint x: 590, startPoint y: 452, endPoint x: 577, endPoint y: 560, distance: 109.5
click at [577, 539] on html "BETA MAISON CMI est constructeur de maisons individuelles situé à [GEOGRAPHIC_D…" at bounding box center [567, 270] width 1135 height 540
